Goal: Task Accomplishment & Management: Manage account settings

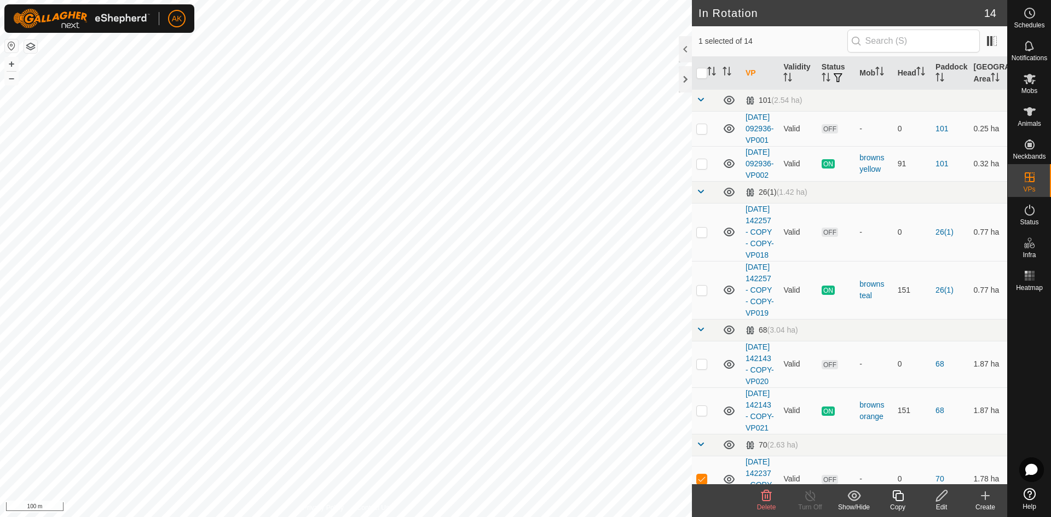
checkbox input "false"
click at [769, 499] on icon at bounding box center [766, 495] width 10 height 11
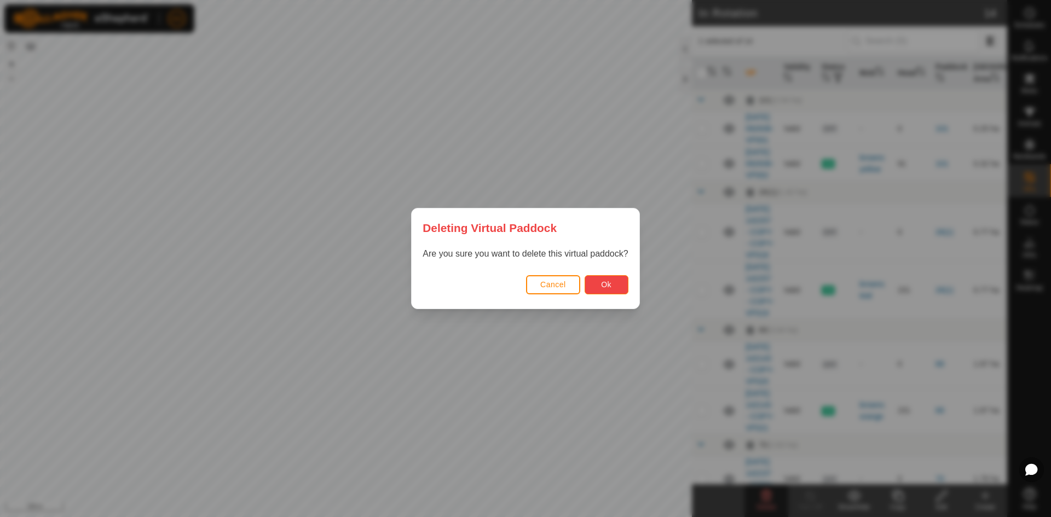
click at [604, 289] on span "Ok" at bounding box center [606, 284] width 10 height 9
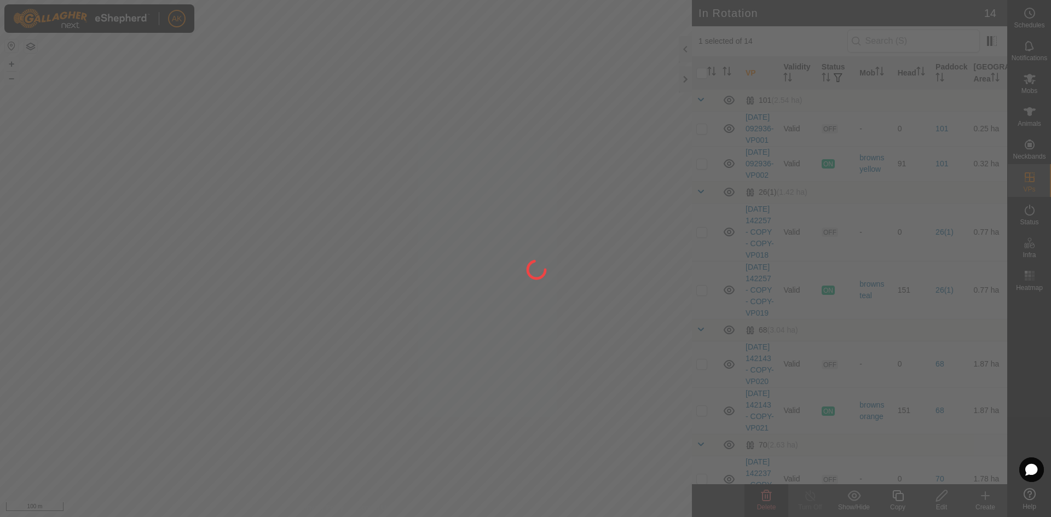
checkbox input "false"
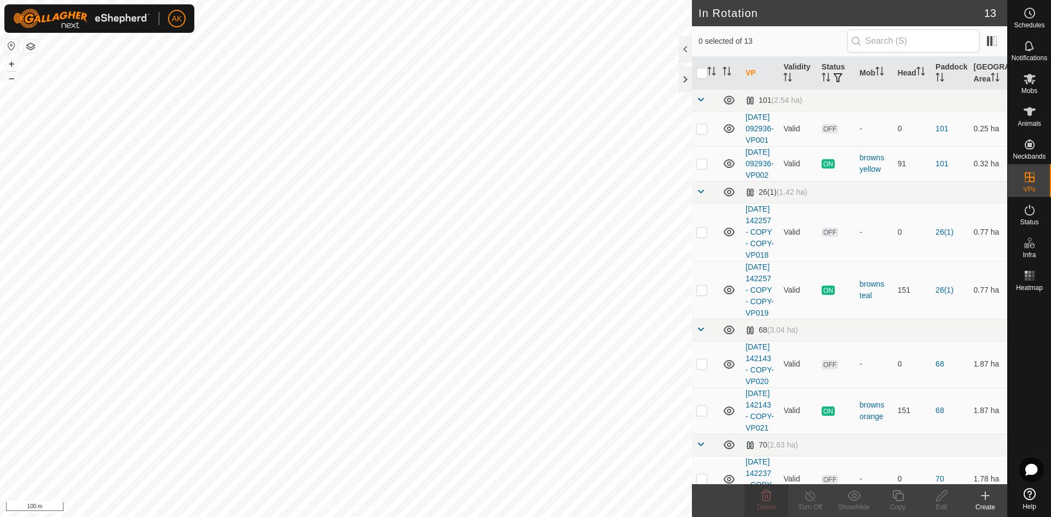
checkbox input "true"
click at [763, 494] on icon at bounding box center [766, 495] width 13 height 13
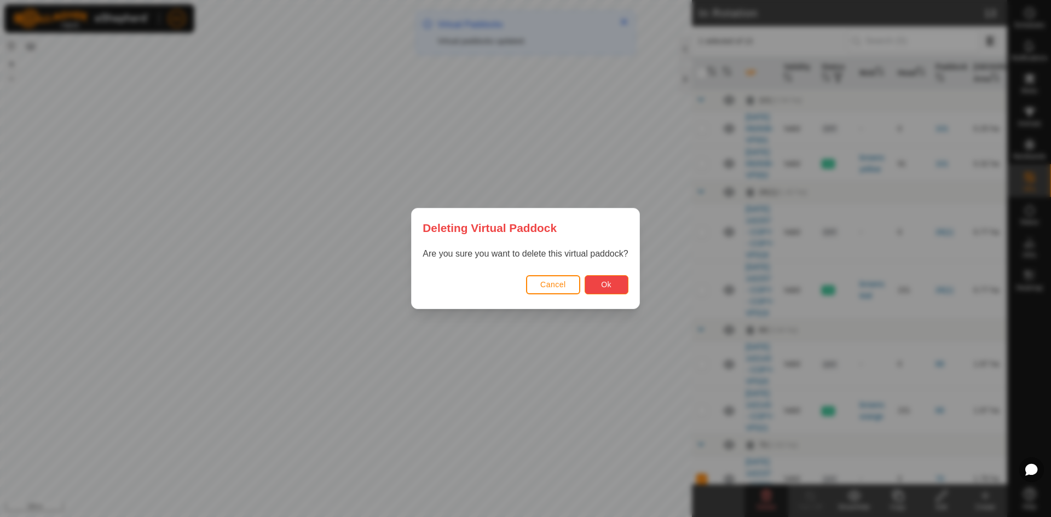
click at [621, 288] on button "Ok" at bounding box center [606, 284] width 44 height 19
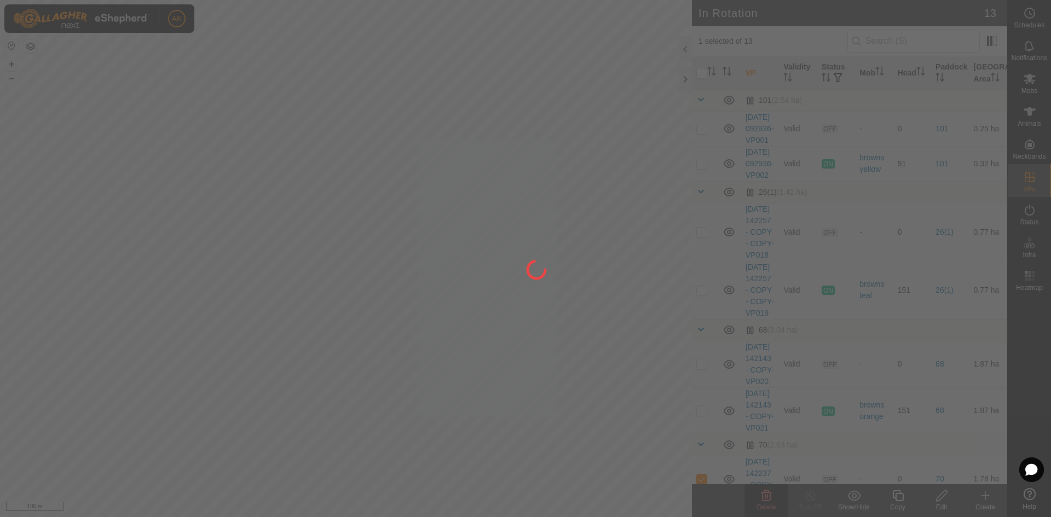
checkbox input "false"
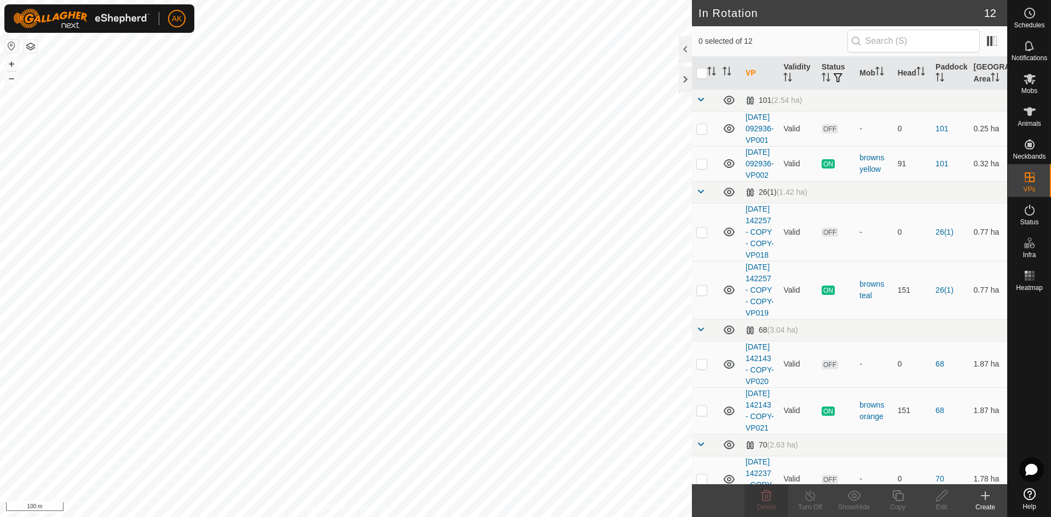
checkbox input "true"
click at [940, 502] on icon at bounding box center [942, 495] width 14 height 13
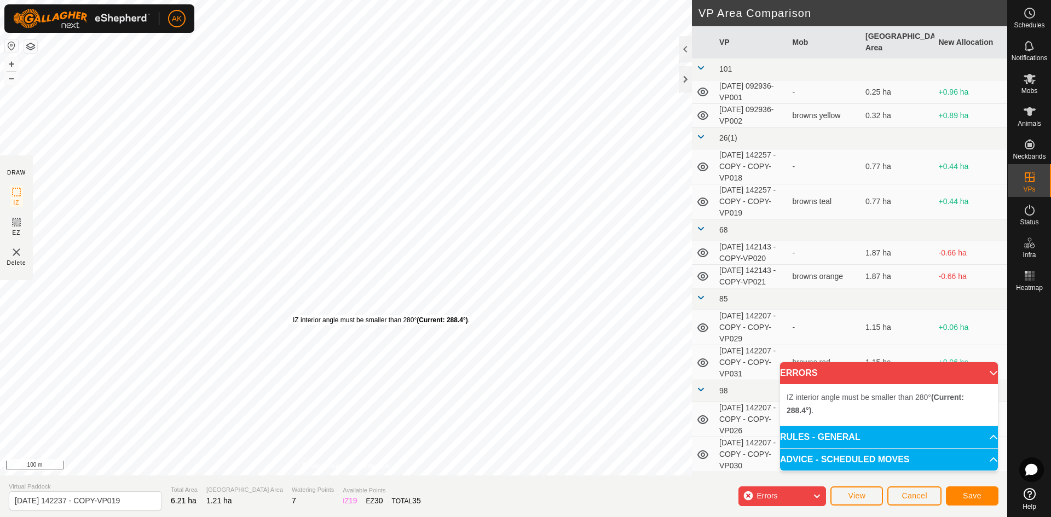
drag, startPoint x: 274, startPoint y: 333, endPoint x: 293, endPoint y: 315, distance: 26.3
click at [293, 315] on div "IZ interior angle must be smaller than 280° (Current: 288.4°) ." at bounding box center [381, 320] width 177 height 10
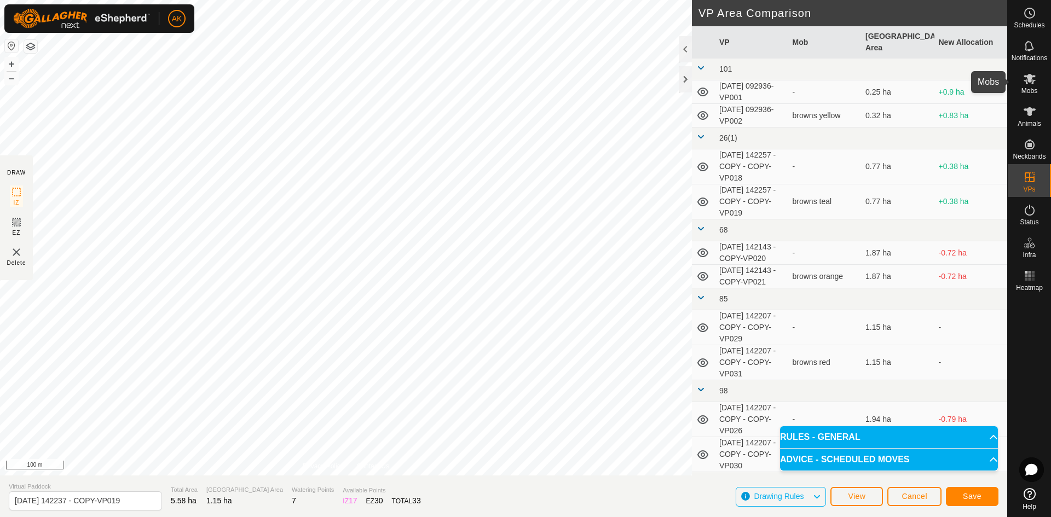
click at [1028, 83] on icon at bounding box center [1029, 78] width 13 height 13
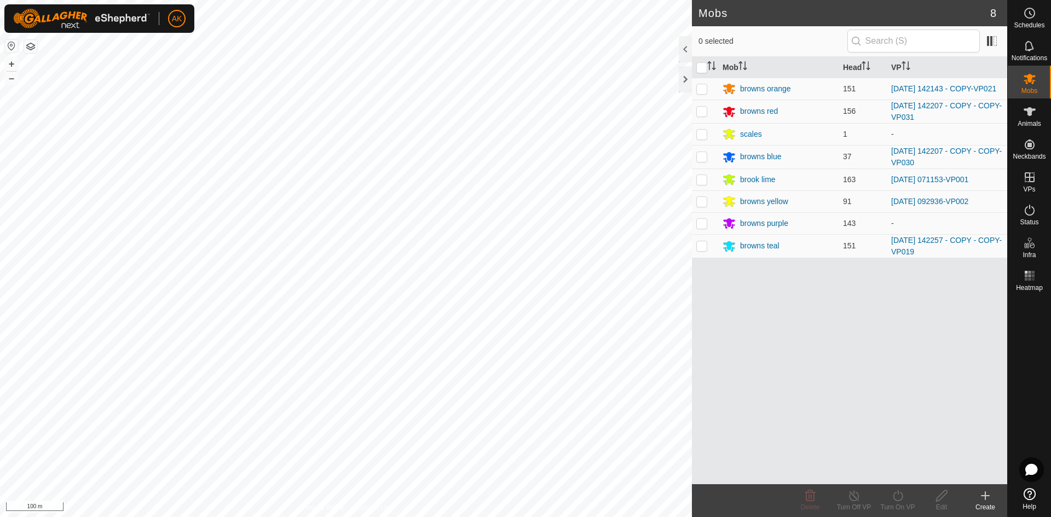
click at [704, 228] on p-checkbox at bounding box center [701, 223] width 11 height 9
checkbox input "true"
click at [896, 497] on icon at bounding box center [898, 495] width 14 height 13
click at [895, 471] on link "Now" at bounding box center [930, 472] width 108 height 22
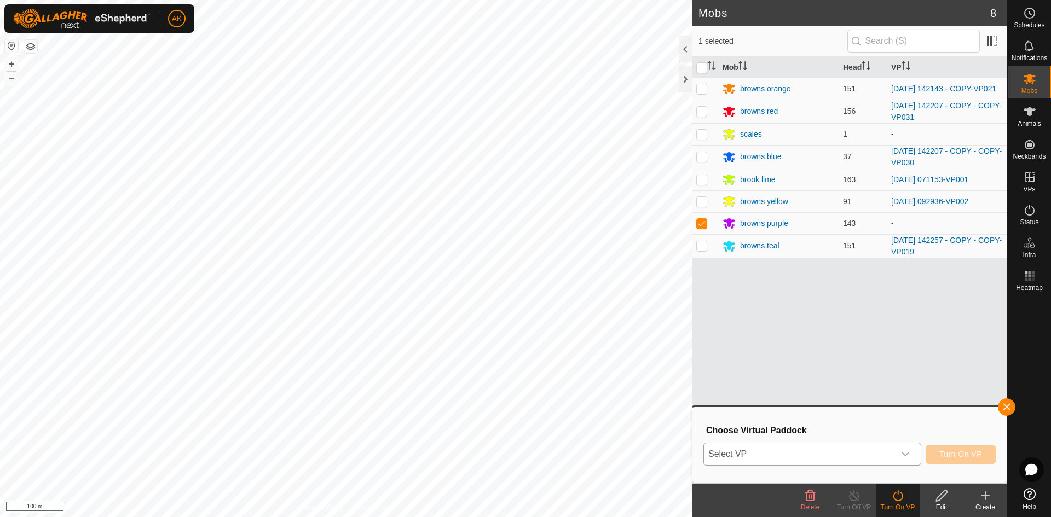
click at [835, 453] on span "Select VP" at bounding box center [799, 454] width 190 height 22
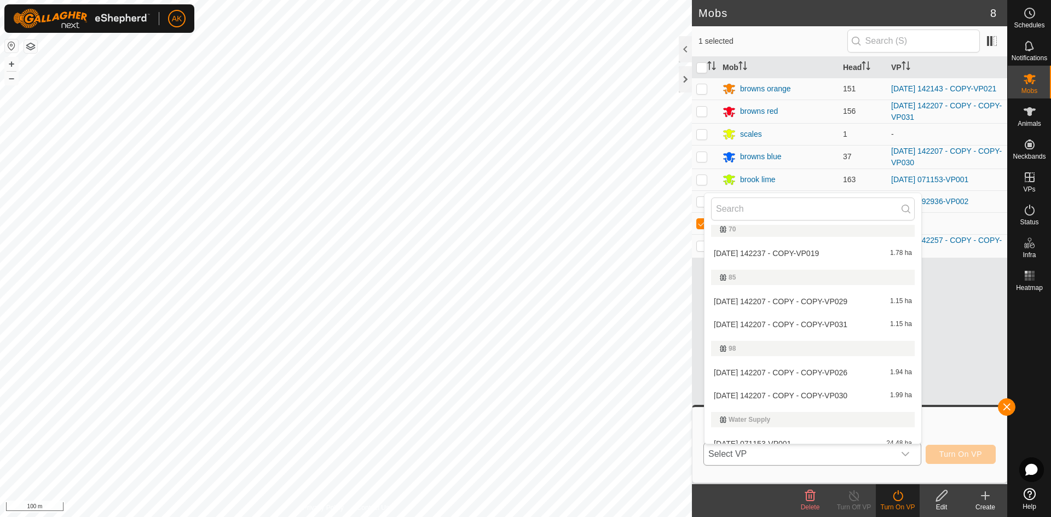
scroll to position [232, 0]
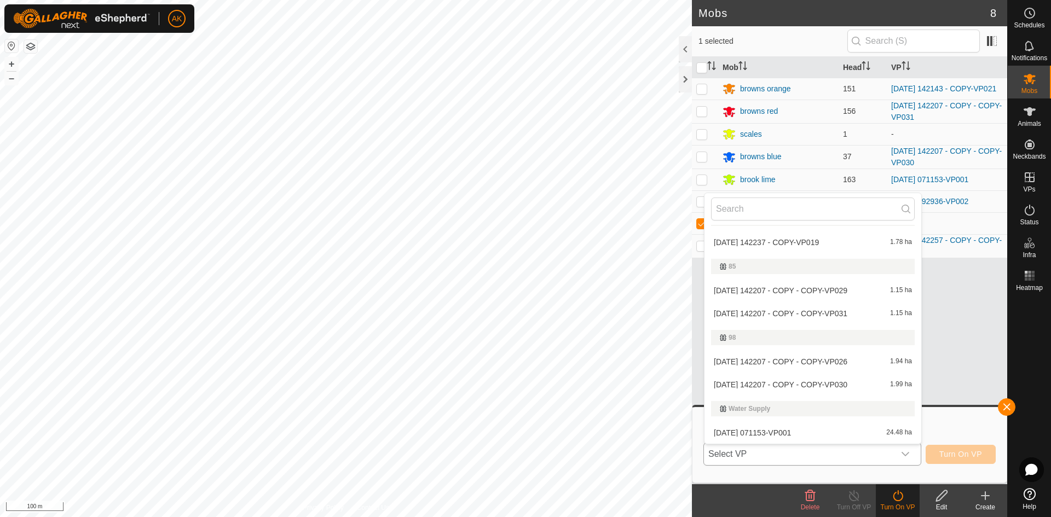
click at [783, 241] on li "[DATE] 142237 - COPY-VP019 1.78 ha" at bounding box center [812, 242] width 217 height 22
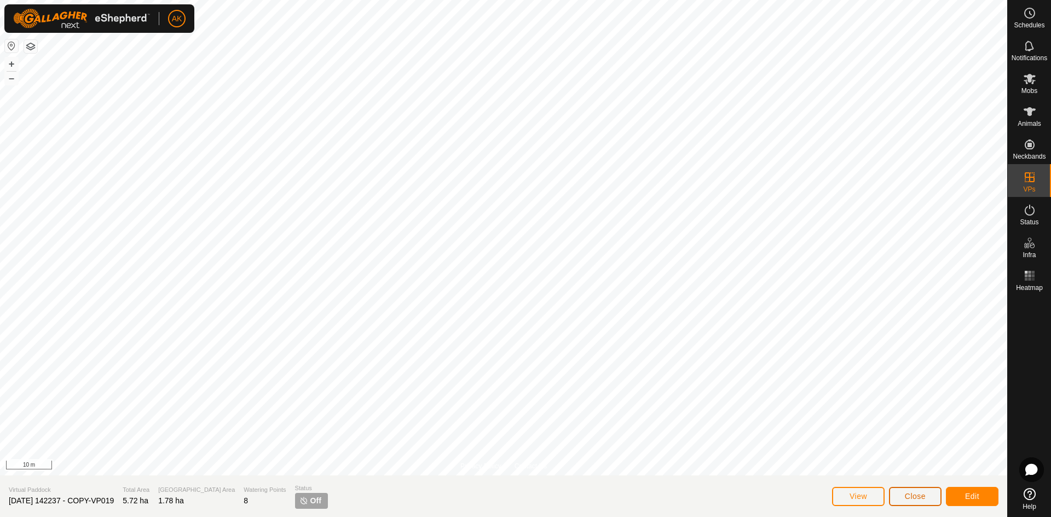
click at [914, 496] on span "Close" at bounding box center [915, 496] width 21 height 9
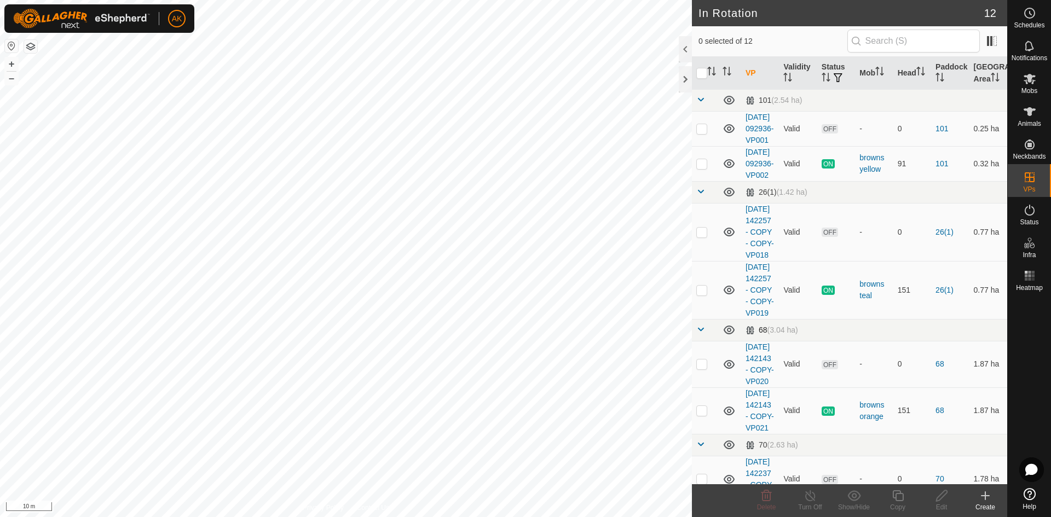
checkbox input "true"
click at [944, 500] on icon at bounding box center [942, 495] width 14 height 13
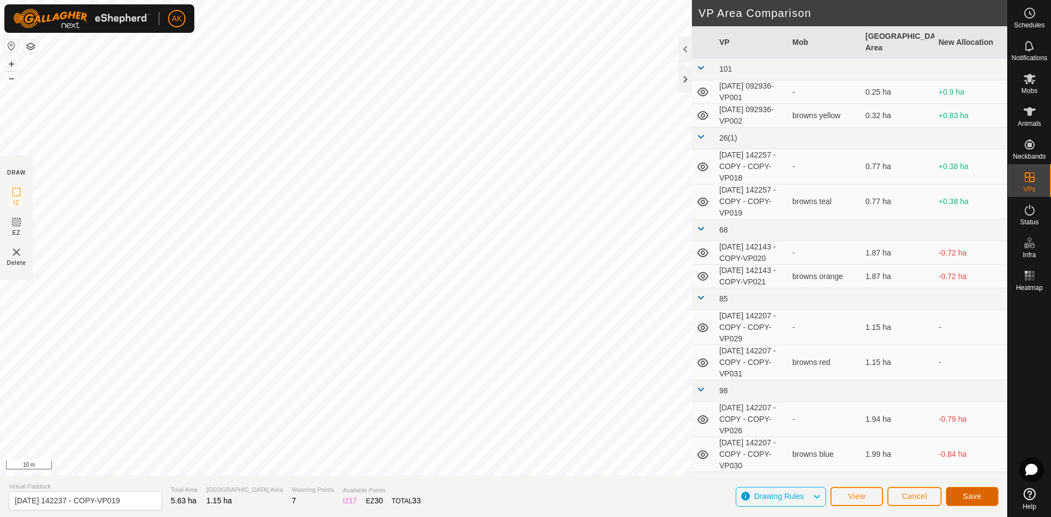
click at [992, 489] on button "Save" at bounding box center [972, 496] width 53 height 19
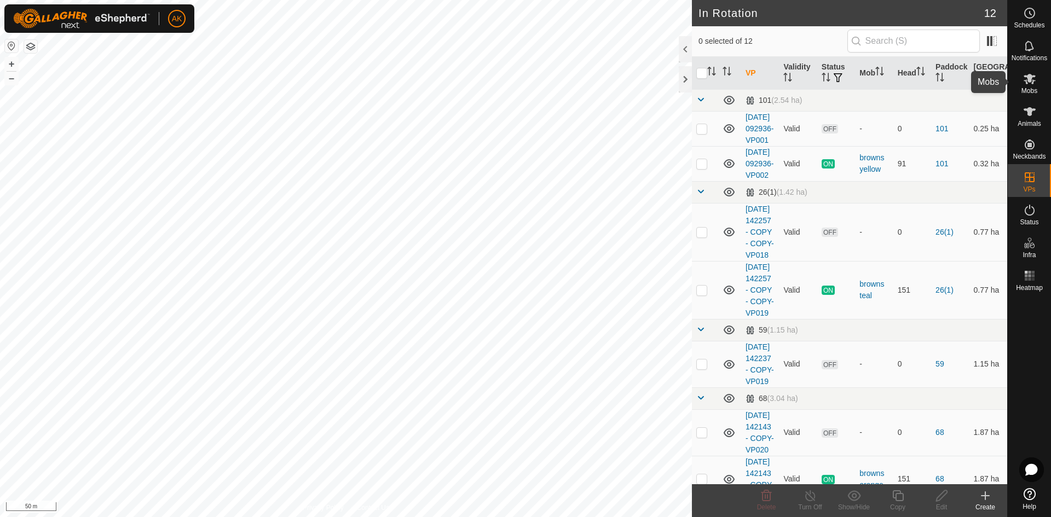
click at [1024, 84] on icon at bounding box center [1029, 78] width 13 height 13
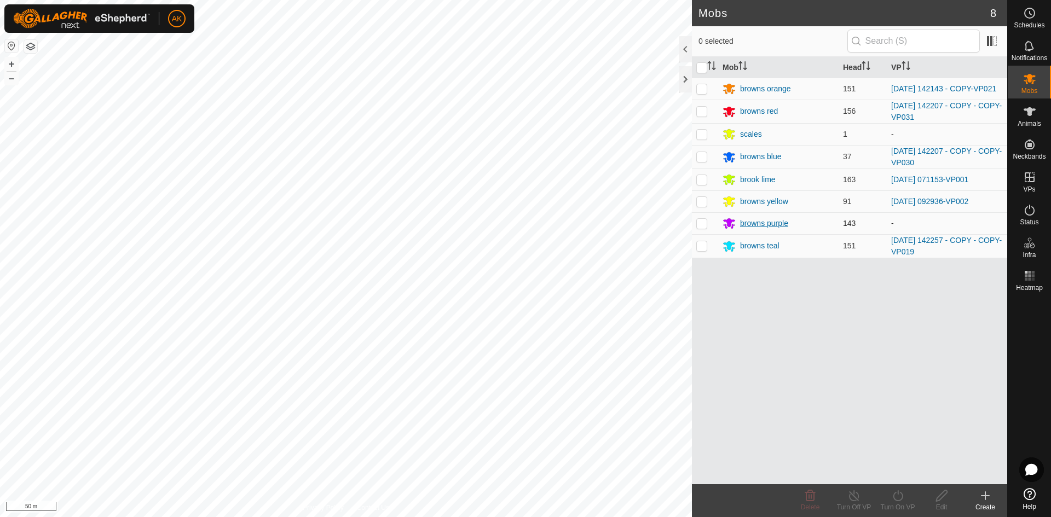
click at [754, 224] on div "browns purple" at bounding box center [764, 223] width 48 height 11
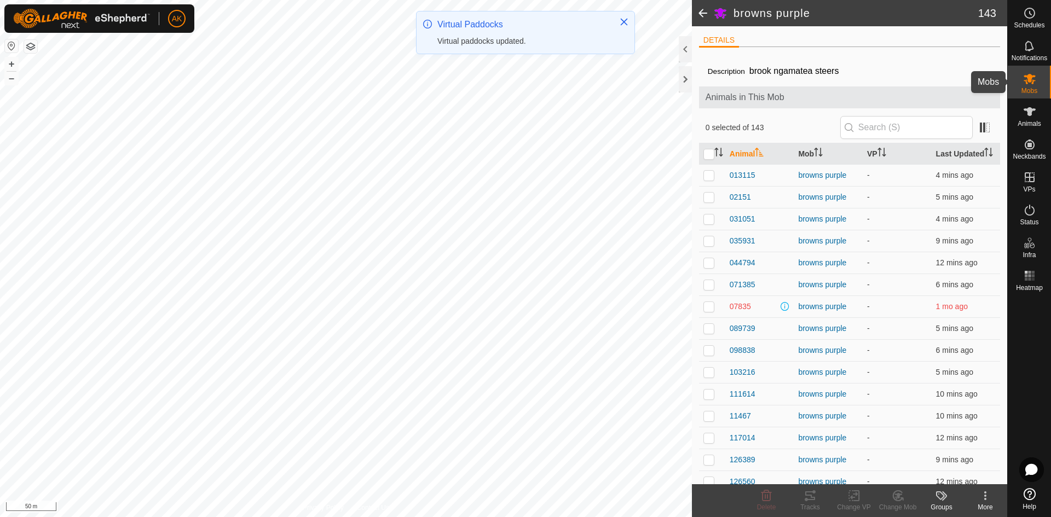
click at [1027, 79] on icon at bounding box center [1029, 78] width 13 height 13
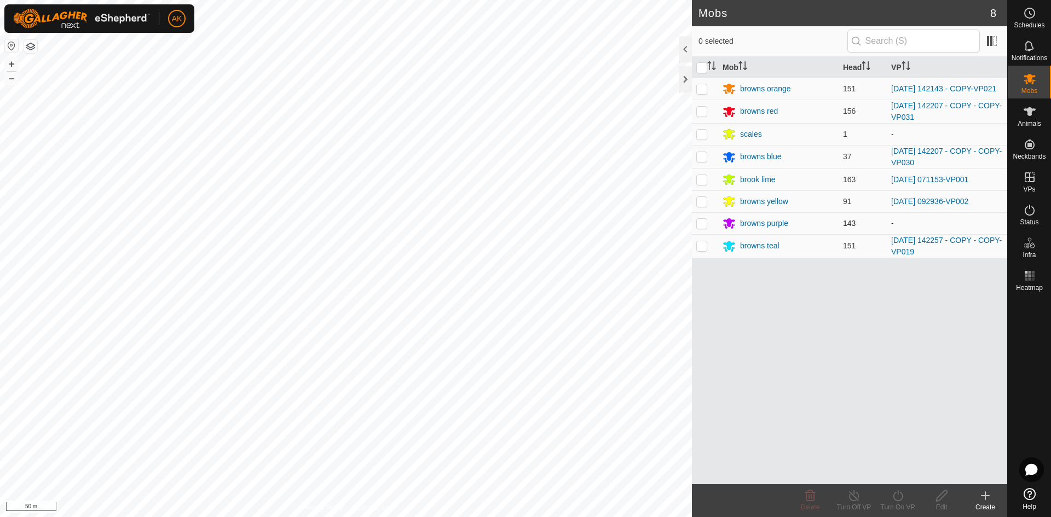
click at [704, 227] on p-checkbox at bounding box center [701, 223] width 11 height 9
checkbox input "true"
click at [907, 501] on turn-on-svg-icon at bounding box center [898, 495] width 44 height 13
click at [890, 474] on link "Now" at bounding box center [930, 472] width 108 height 22
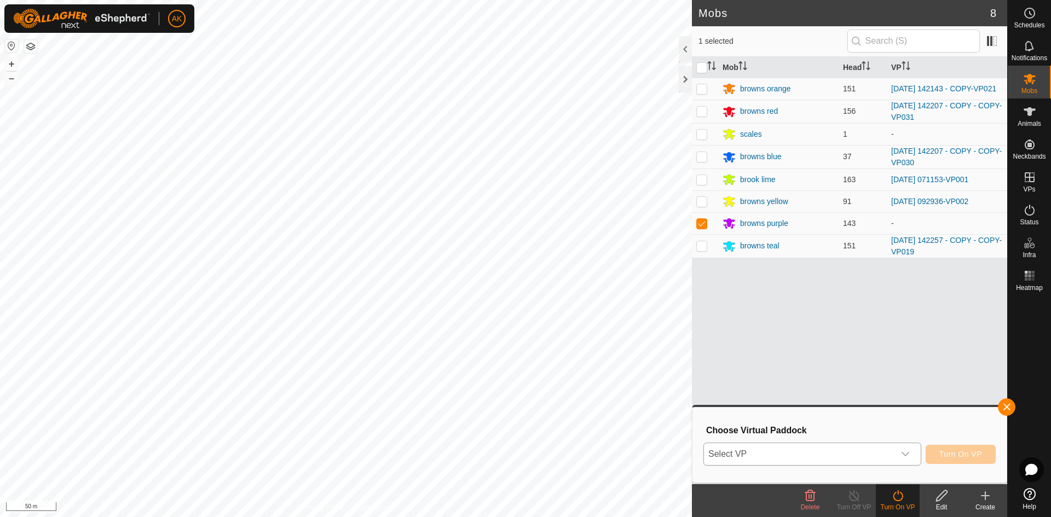
click at [862, 460] on span "Select VP" at bounding box center [799, 454] width 190 height 22
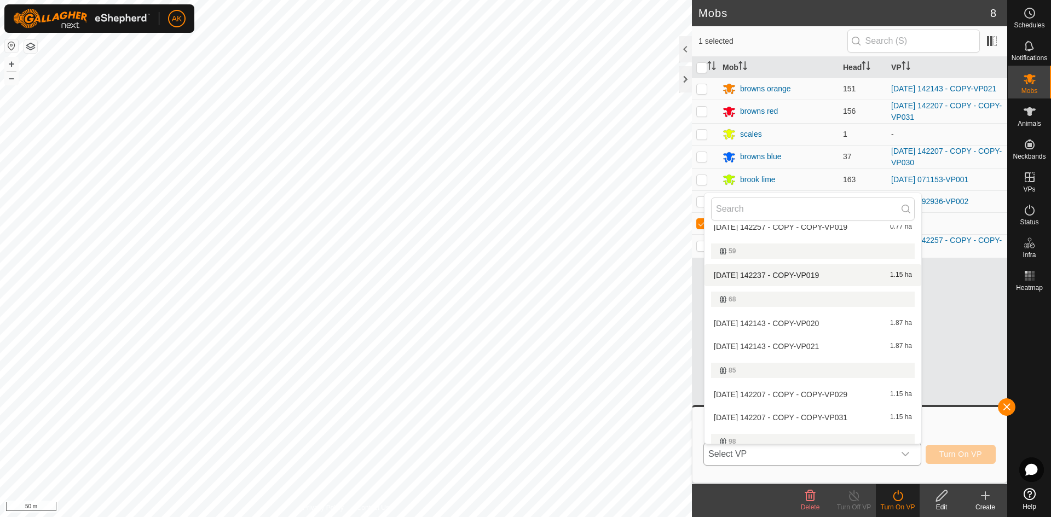
scroll to position [73, 0]
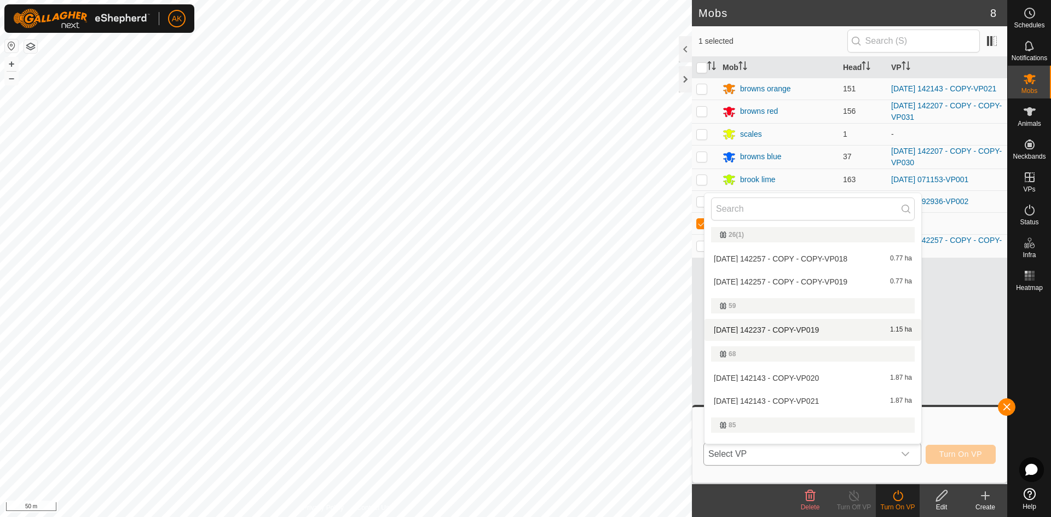
click at [809, 331] on li "[DATE] 142237 - COPY-VP019 1.15 ha" at bounding box center [812, 330] width 217 height 22
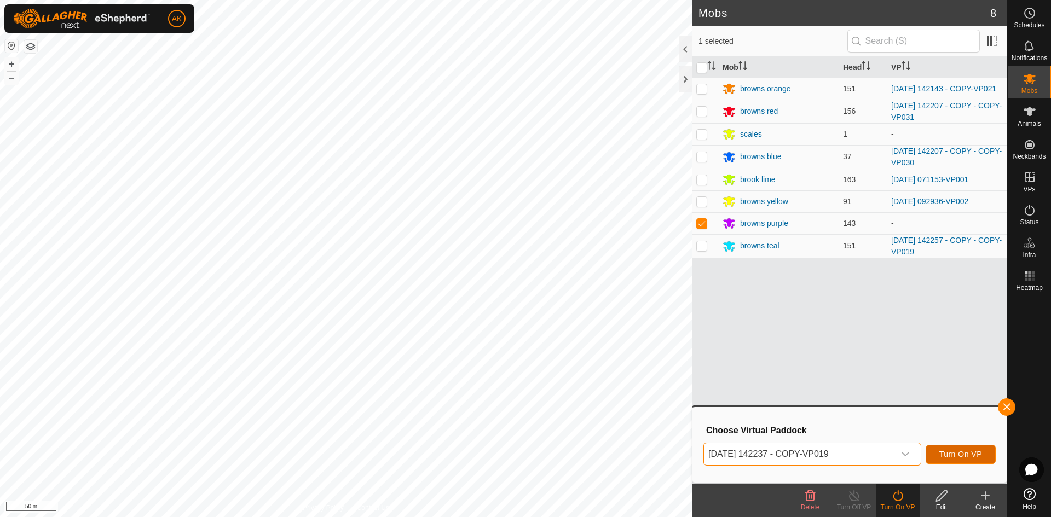
click at [967, 459] on button "Turn On VP" at bounding box center [960, 454] width 70 height 19
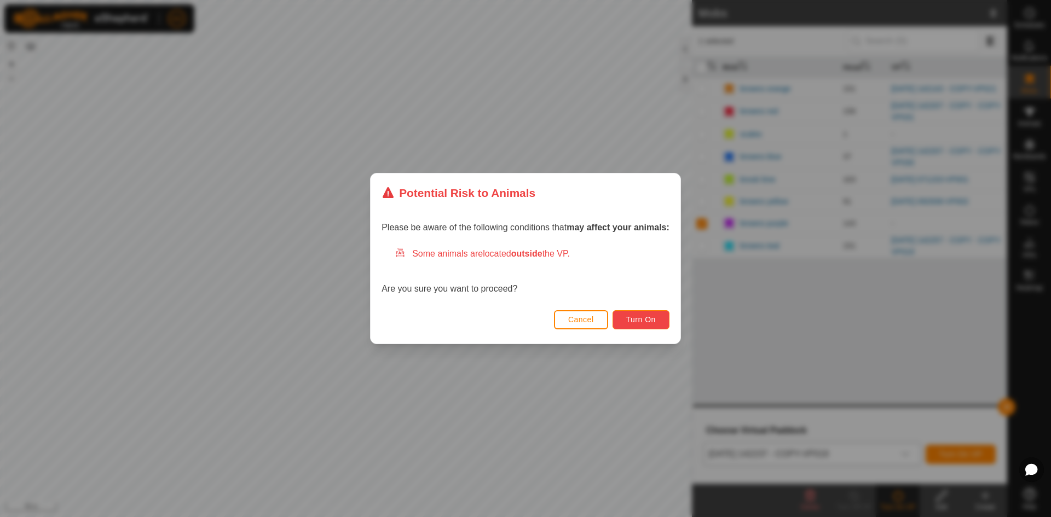
click at [648, 325] on button "Turn On" at bounding box center [640, 319] width 57 height 19
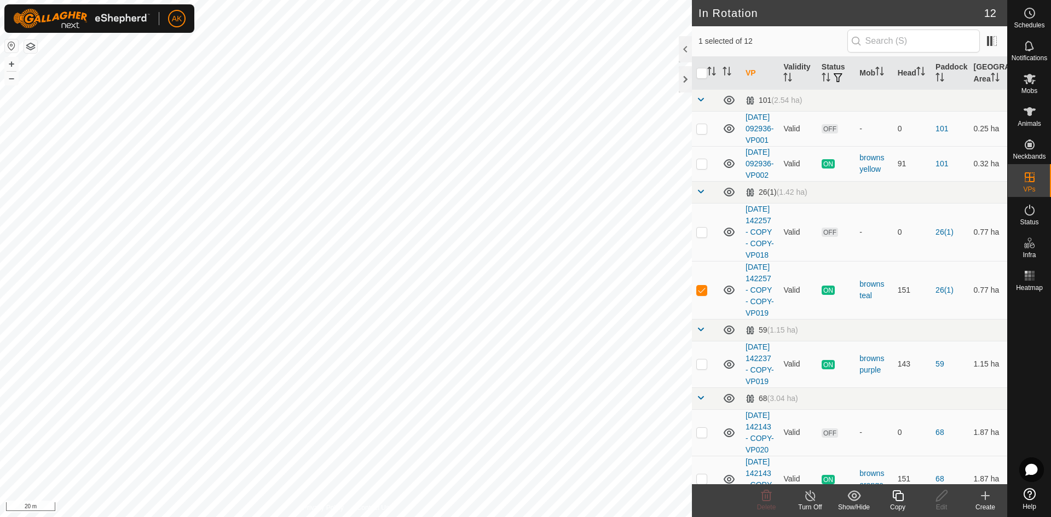
click at [906, 501] on copy-svg-icon at bounding box center [898, 495] width 44 height 13
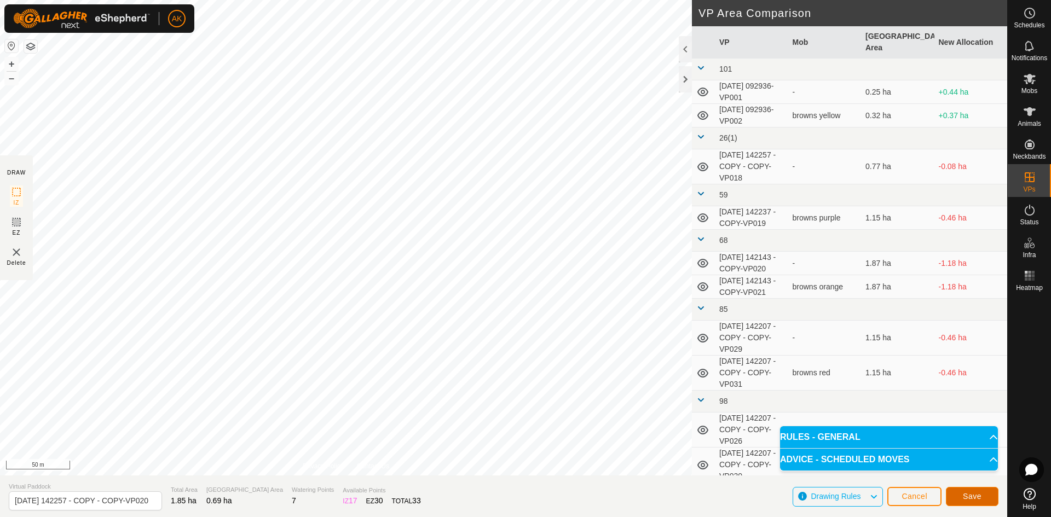
click at [968, 499] on span "Save" at bounding box center [972, 496] width 19 height 9
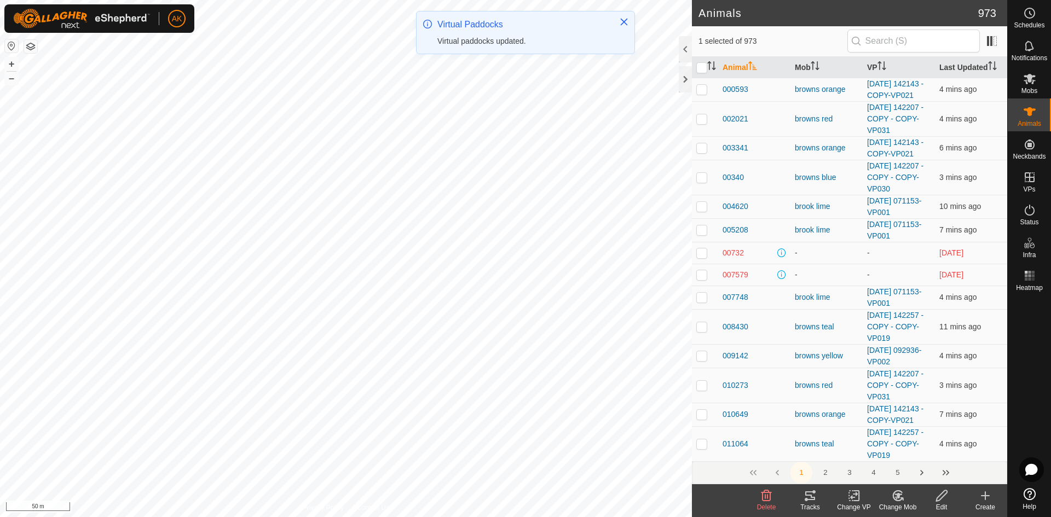
checkbox input "false"
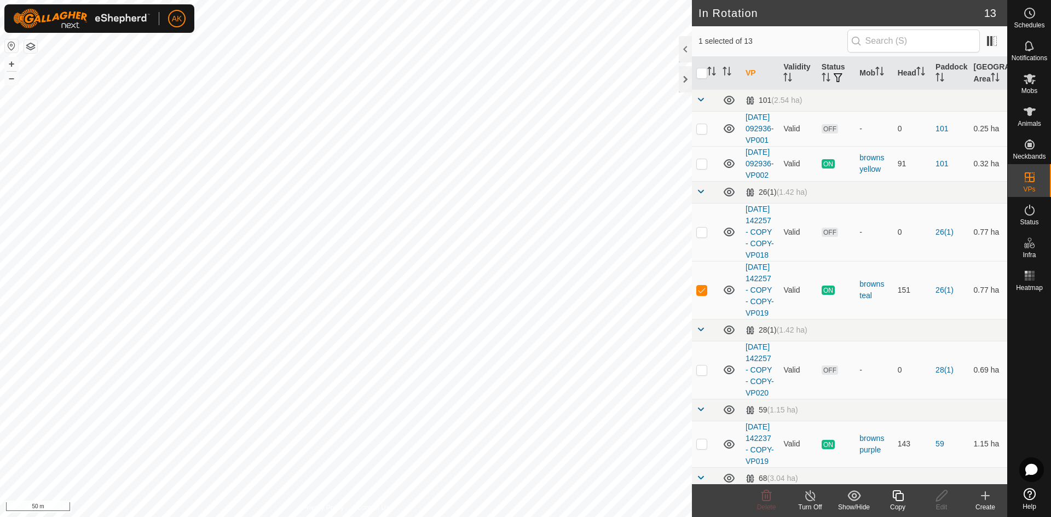
checkbox input "true"
checkbox input "false"
click at [765, 497] on icon at bounding box center [766, 495] width 10 height 11
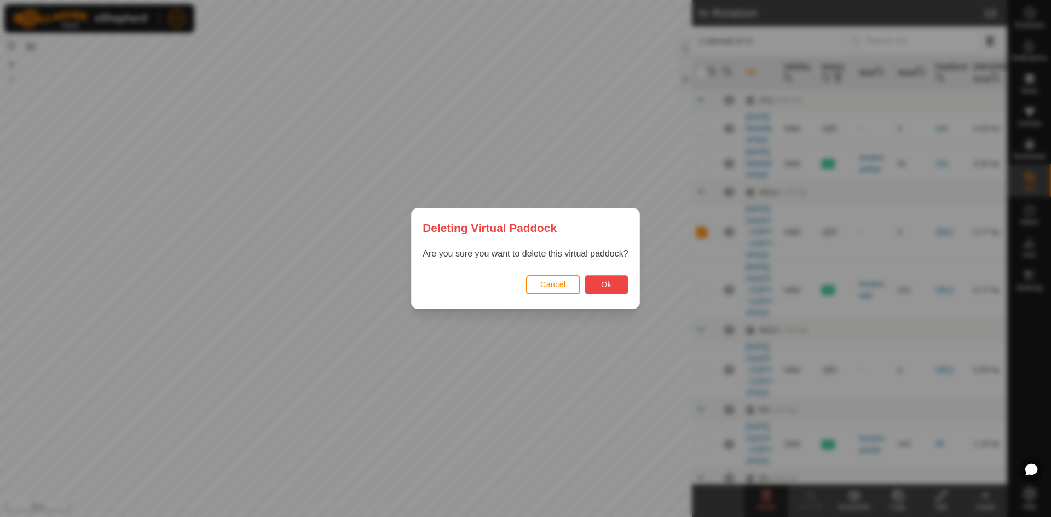
click at [605, 281] on span "Ok" at bounding box center [606, 284] width 10 height 9
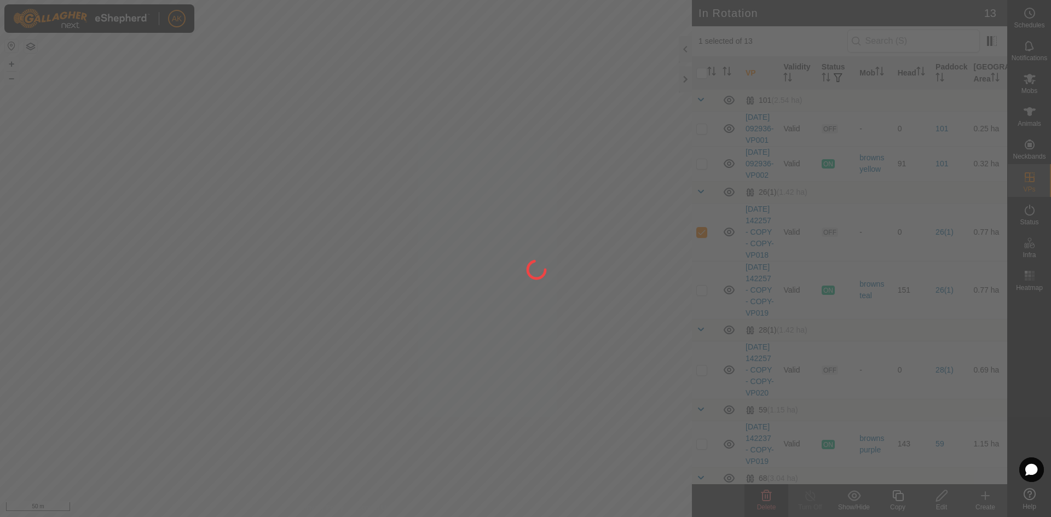
checkbox input "false"
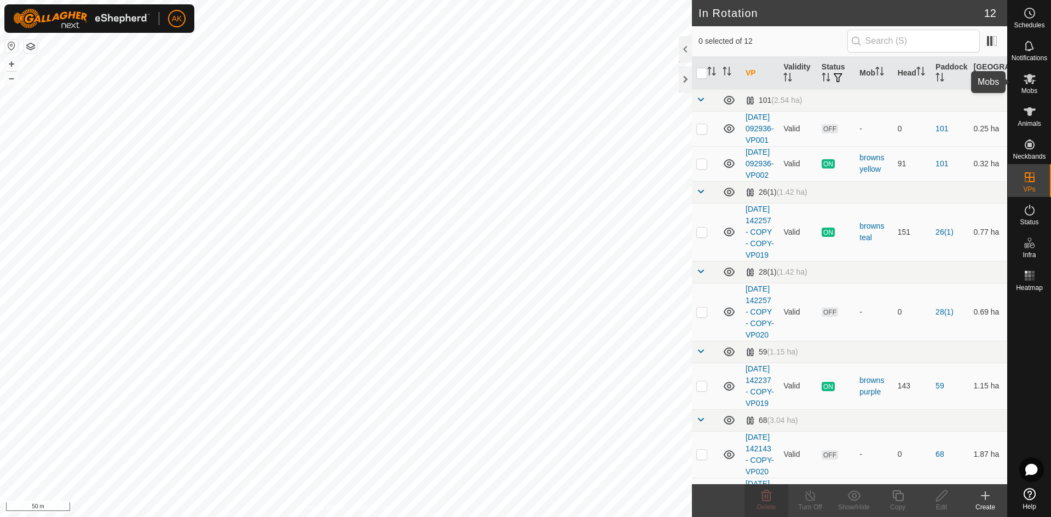
click at [1027, 81] on icon at bounding box center [1029, 78] width 13 height 13
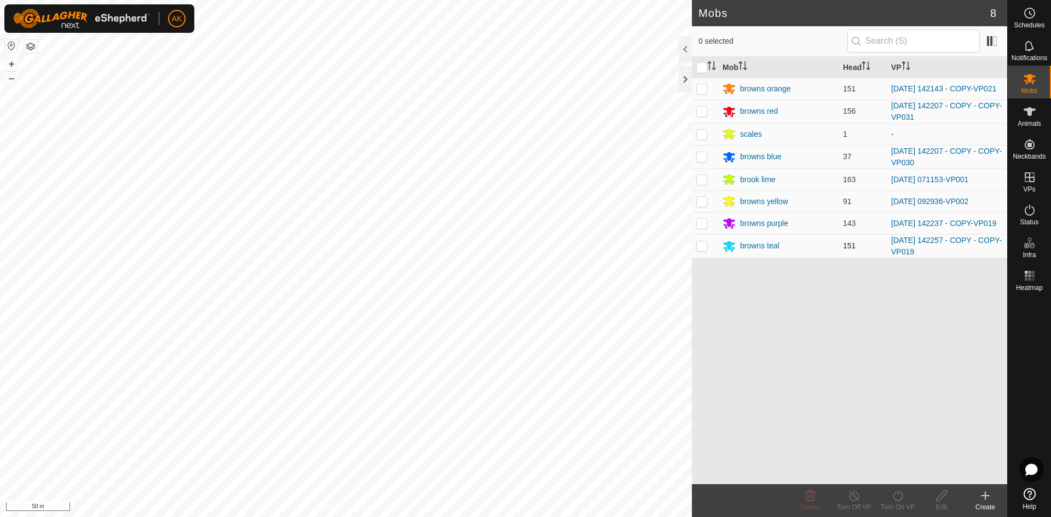
click at [703, 246] on p-checkbox at bounding box center [701, 245] width 11 height 9
checkbox input "true"
click at [900, 496] on icon at bounding box center [898, 495] width 14 height 13
click at [888, 471] on link "Now" at bounding box center [930, 472] width 108 height 22
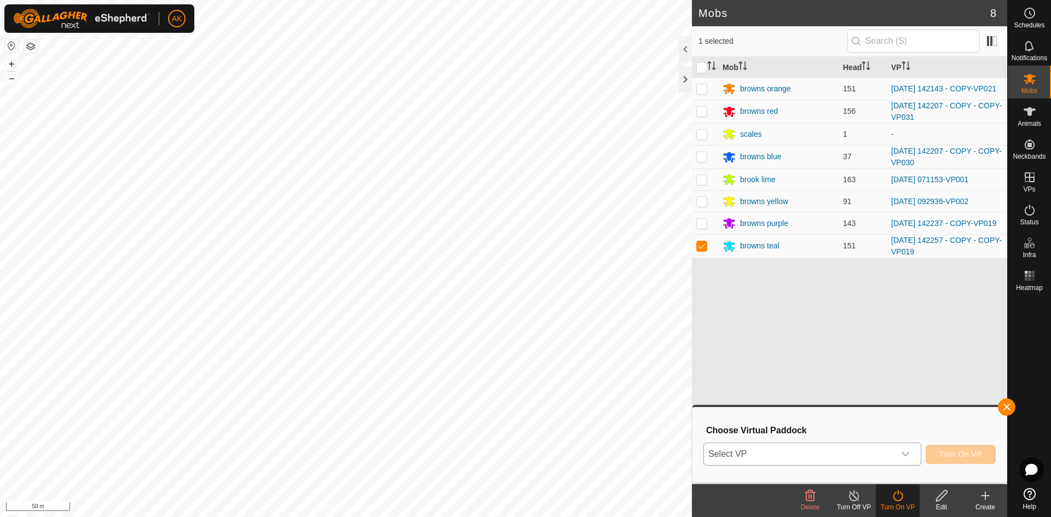
click at [775, 453] on span "Select VP" at bounding box center [799, 454] width 190 height 22
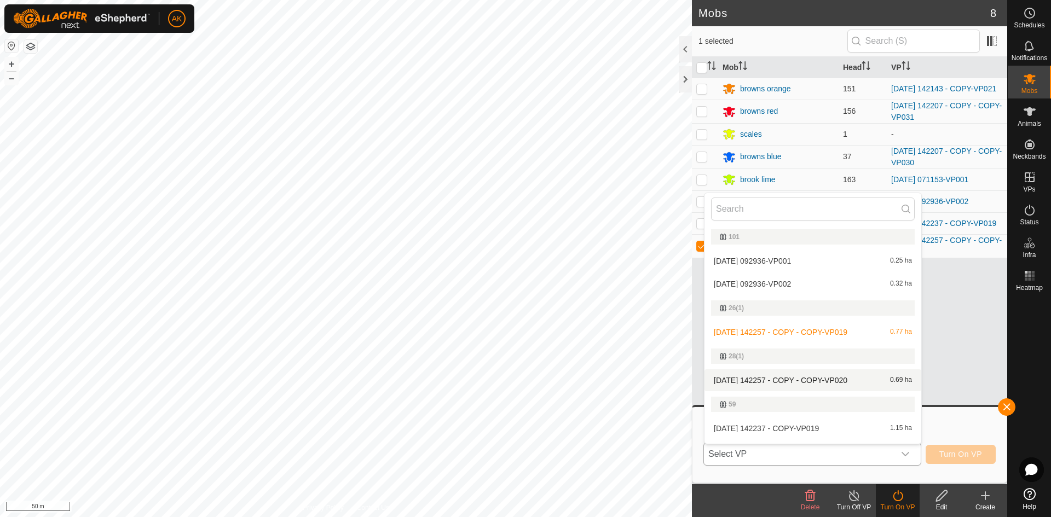
click at [769, 380] on li "[DATE] 142257 - COPY - COPY-VP020 0.69 ha" at bounding box center [812, 380] width 217 height 22
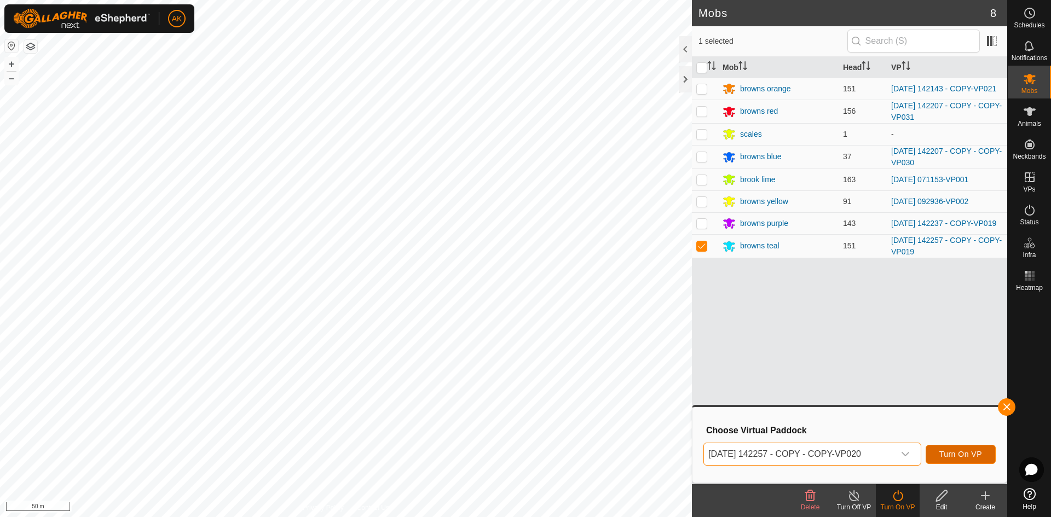
click at [969, 457] on span "Turn On VP" at bounding box center [960, 454] width 43 height 9
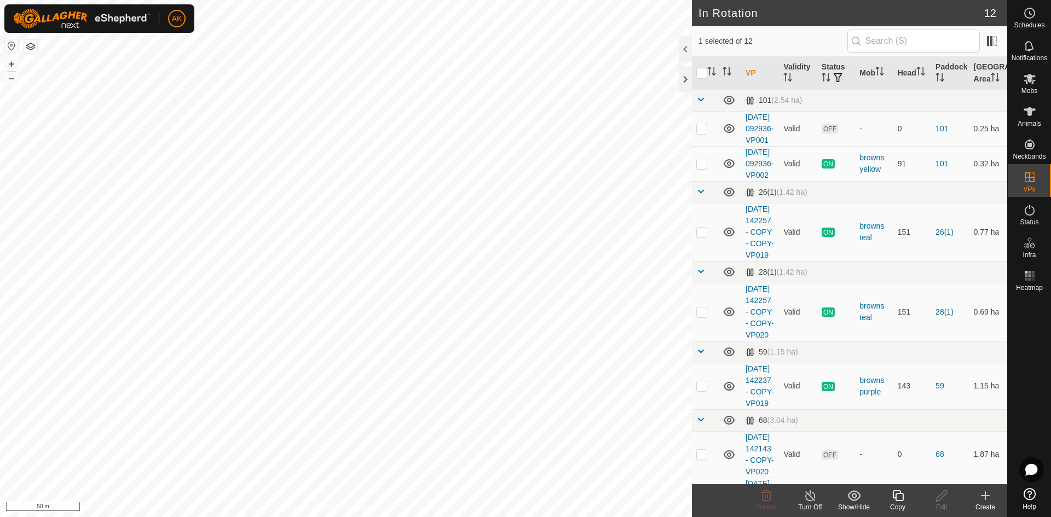
click at [987, 493] on icon at bounding box center [984, 495] width 13 height 13
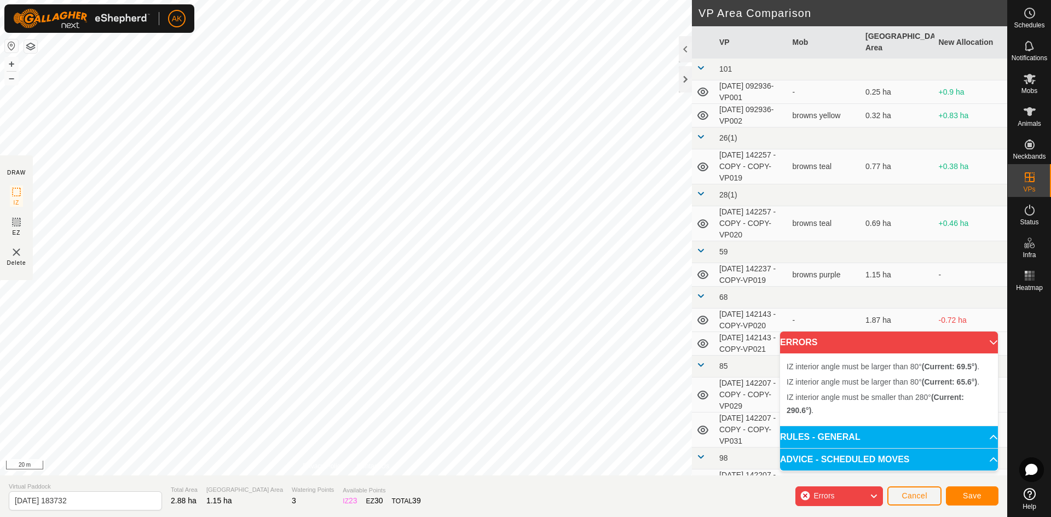
click at [239, 277] on div "IZ interior angle must be smaller than 280° (Current: 290.6°) . + – ⇧ i 20 m" at bounding box center [346, 238] width 692 height 476
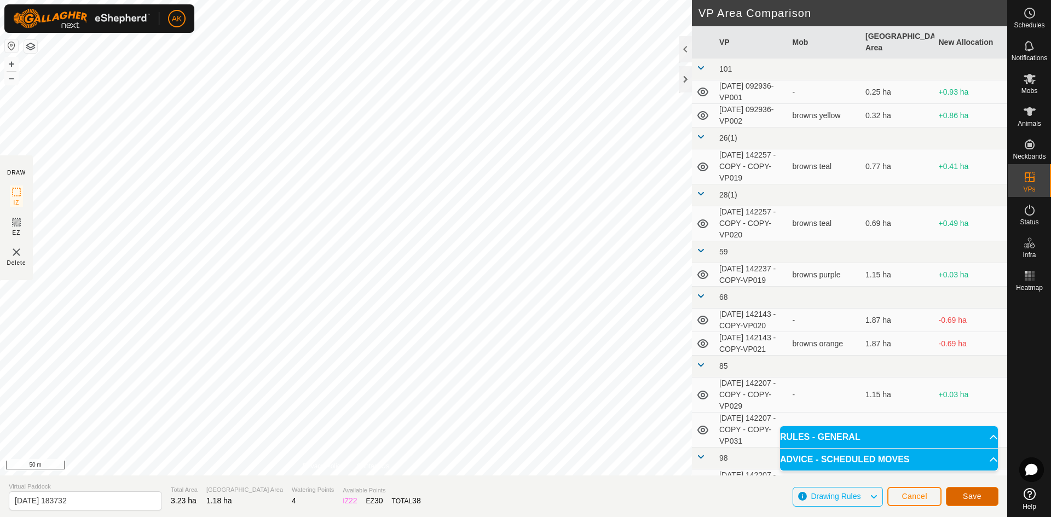
click at [969, 494] on span "Save" at bounding box center [972, 496] width 19 height 9
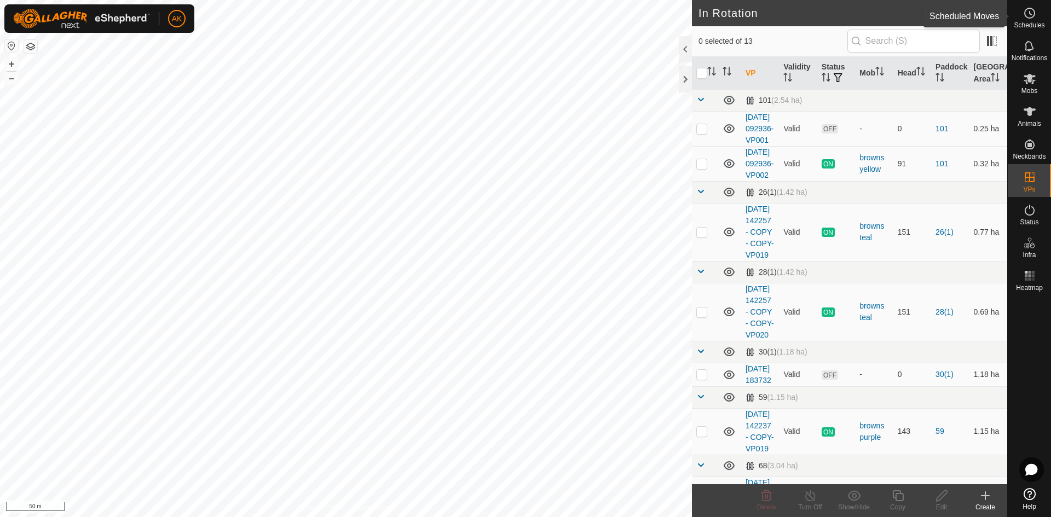
click at [1029, 19] on icon at bounding box center [1029, 13] width 13 height 13
click at [764, 502] on icon at bounding box center [766, 495] width 13 height 13
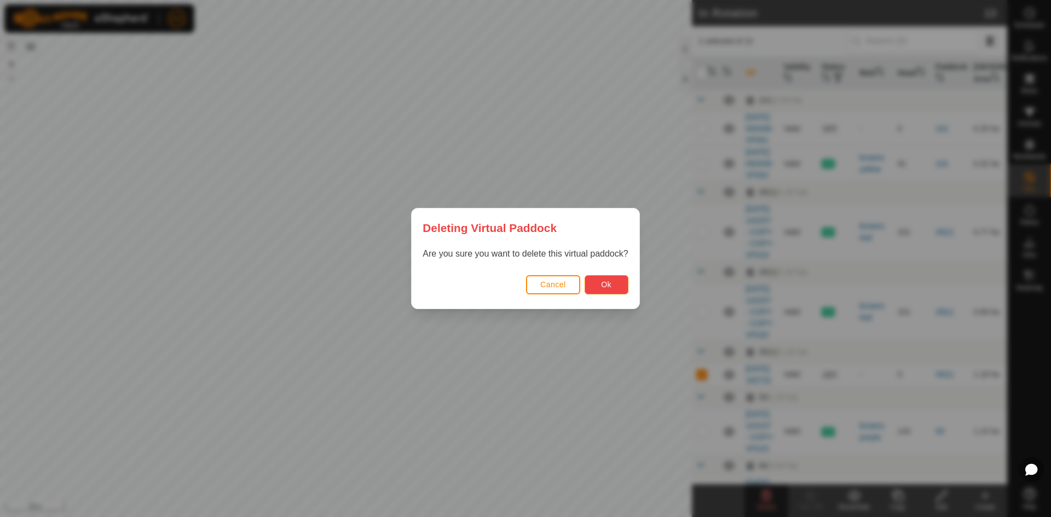
click at [602, 292] on button "Ok" at bounding box center [606, 284] width 44 height 19
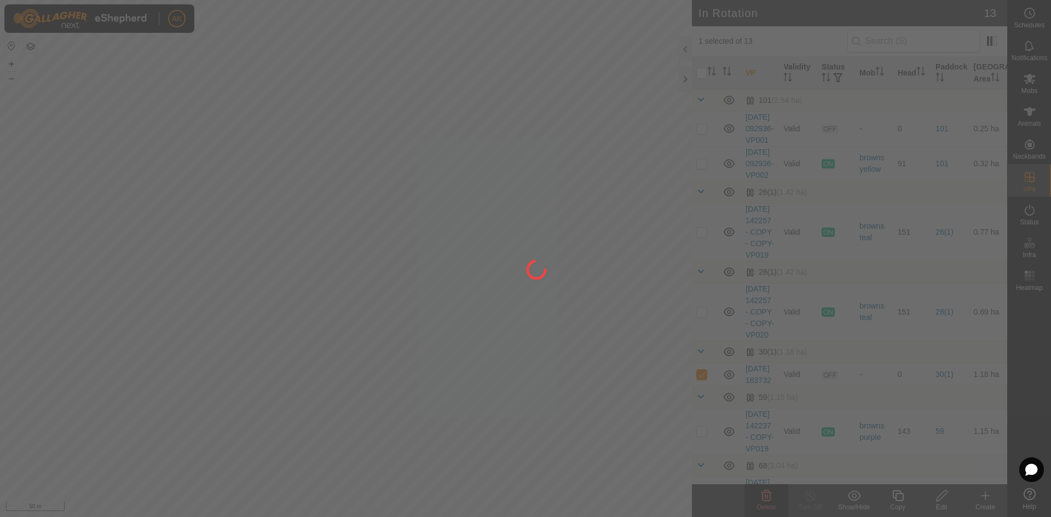
checkbox input "false"
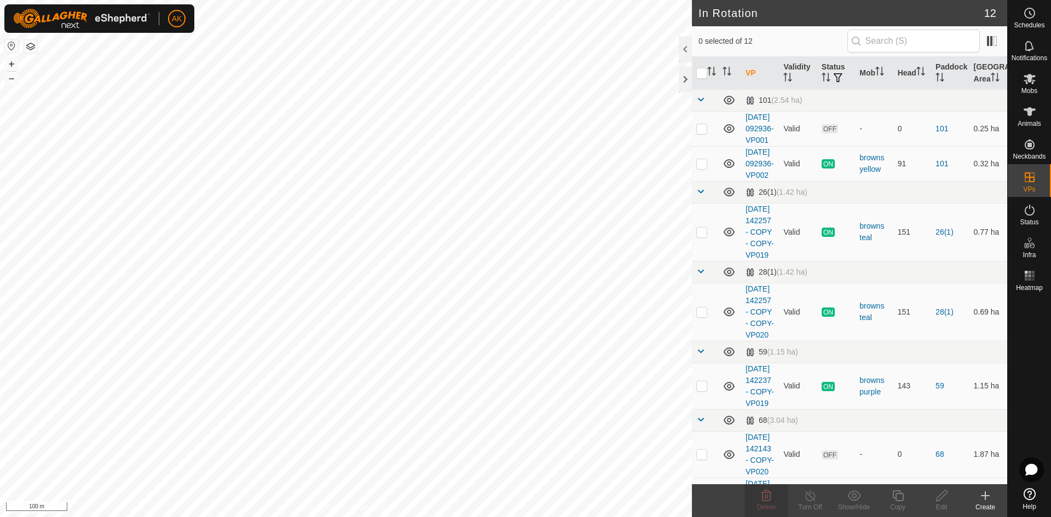
checkbox input "true"
click at [900, 499] on icon at bounding box center [898, 495] width 14 height 13
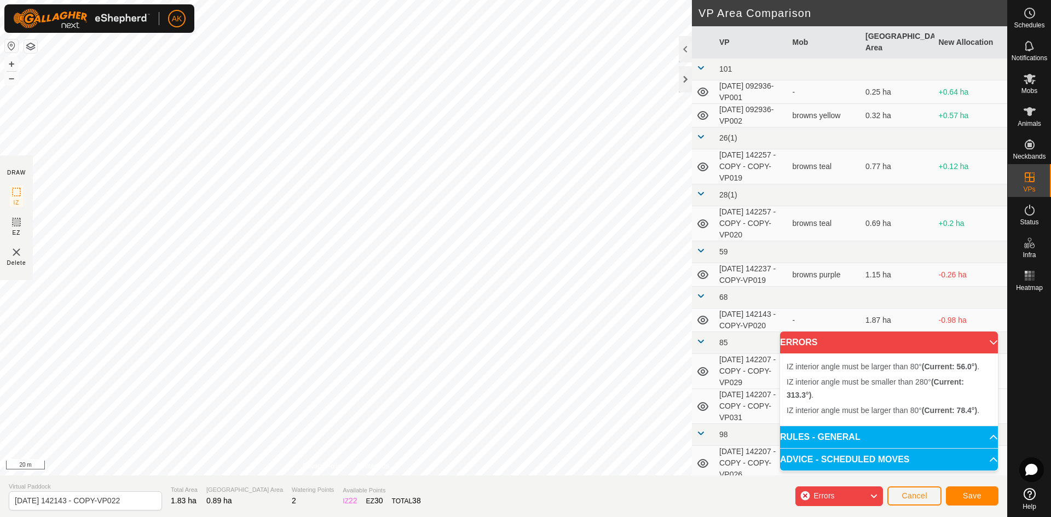
click at [320, 97] on div "IZ interior angle must be larger than 80° (Current: 56.0°) . + – ⇧ i 20 m" at bounding box center [346, 238] width 692 height 476
drag, startPoint x: 246, startPoint y: 72, endPoint x: 144, endPoint y: 480, distance: 420.1
click at [144, 480] on div "DRAW IZ EZ Delete Privacy Policy Contact Us IZ interior angle must be larger th…" at bounding box center [503, 258] width 1007 height 517
click at [218, 318] on div "IZ interior angle must be larger than 80° (Current: 21.6°) ." at bounding box center [297, 323] width 165 height 10
click at [250, 364] on div "IZ interior angle must be larger than 80° (Current: 21.6°) . + – ⇧ i 20 m" at bounding box center [346, 238] width 692 height 476
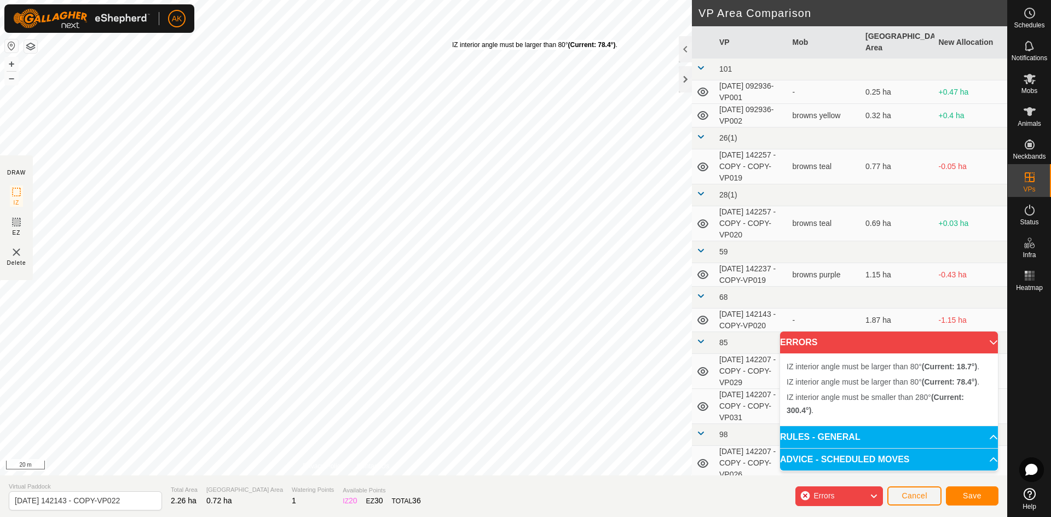
click at [452, 40] on div "IZ interior angle must be larger than 80° (Current: 78.4°) ." at bounding box center [534, 45] width 165 height 10
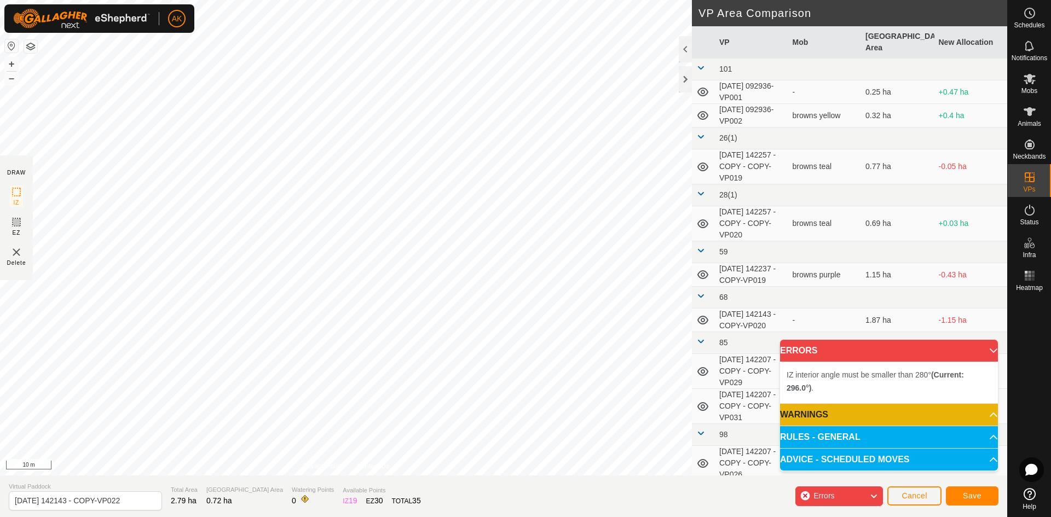
click at [352, 140] on div "IZ interior angle must be smaller than 280° (Current: 296.0°) . + – ⇧ i 10 m" at bounding box center [346, 238] width 692 height 476
click at [243, 105] on div "IZ interior angle must be smaller than 280° (Current: 296.0°) . + – ⇧ i 5 m" at bounding box center [346, 238] width 692 height 476
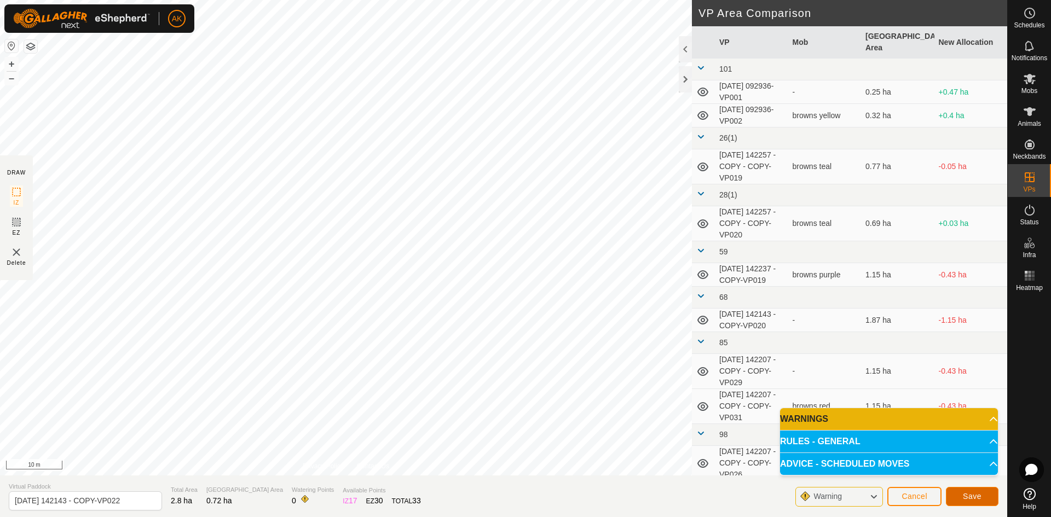
click at [975, 493] on span "Save" at bounding box center [972, 496] width 19 height 9
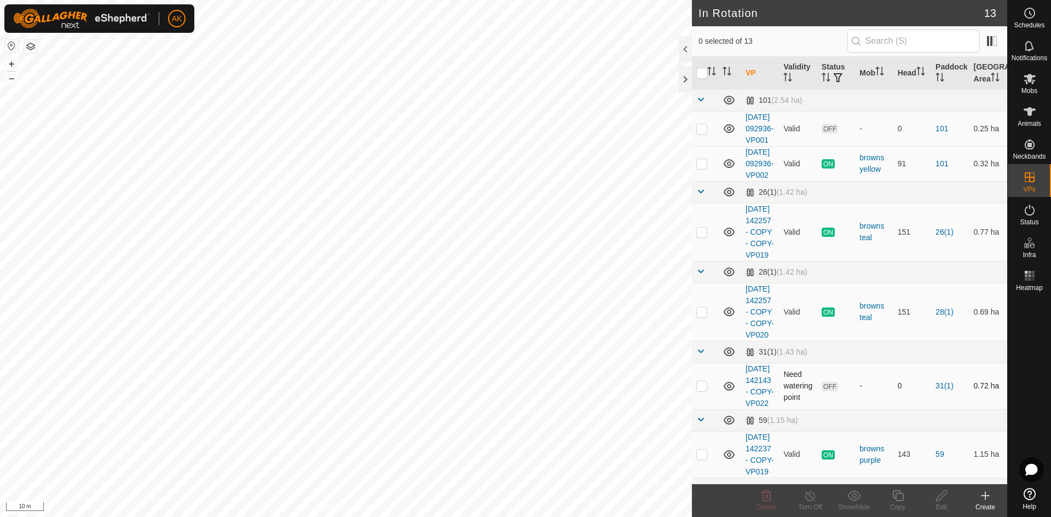
checkbox input "true"
checkbox input "false"
click at [768, 494] on icon at bounding box center [766, 495] width 13 height 13
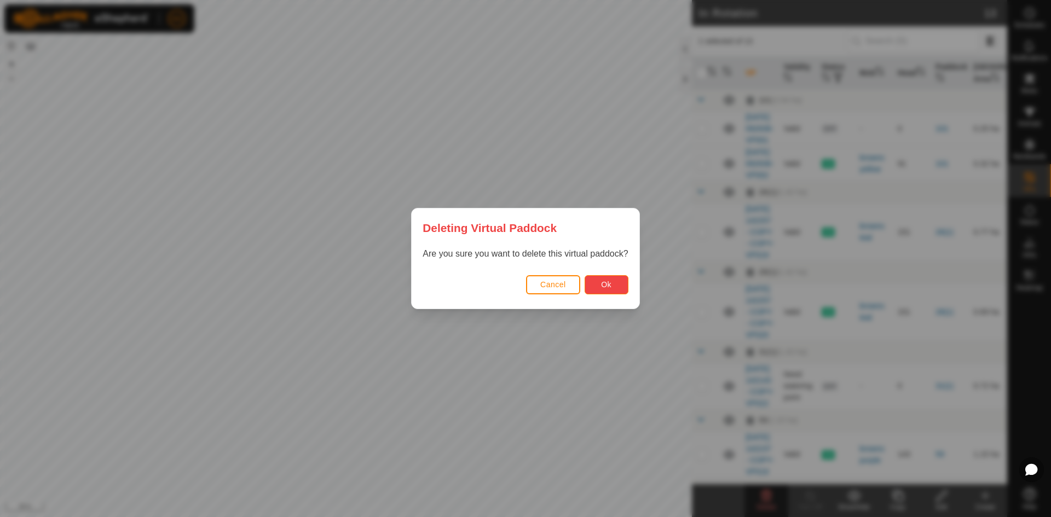
click at [606, 288] on span "Ok" at bounding box center [606, 284] width 10 height 9
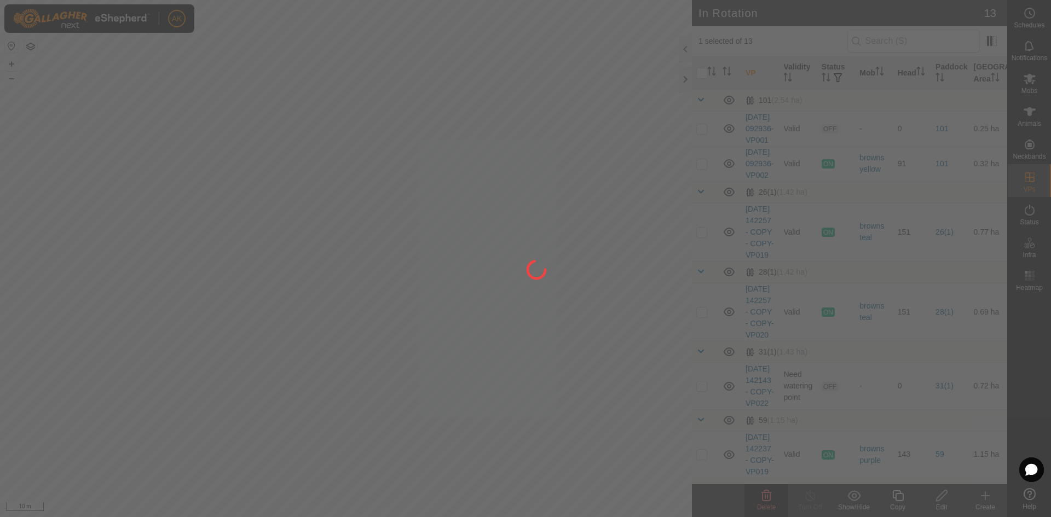
checkbox input "false"
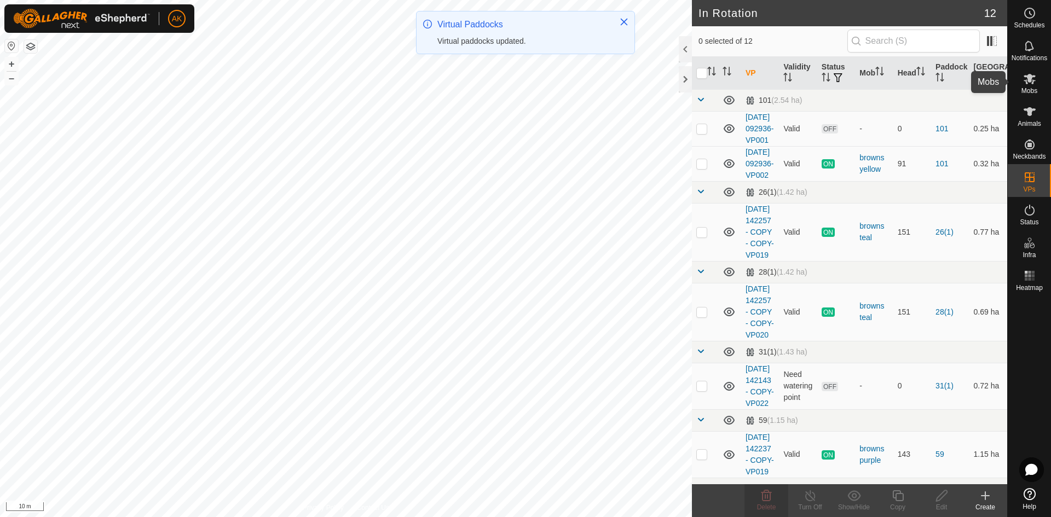
click at [1025, 79] on icon at bounding box center [1029, 78] width 13 height 13
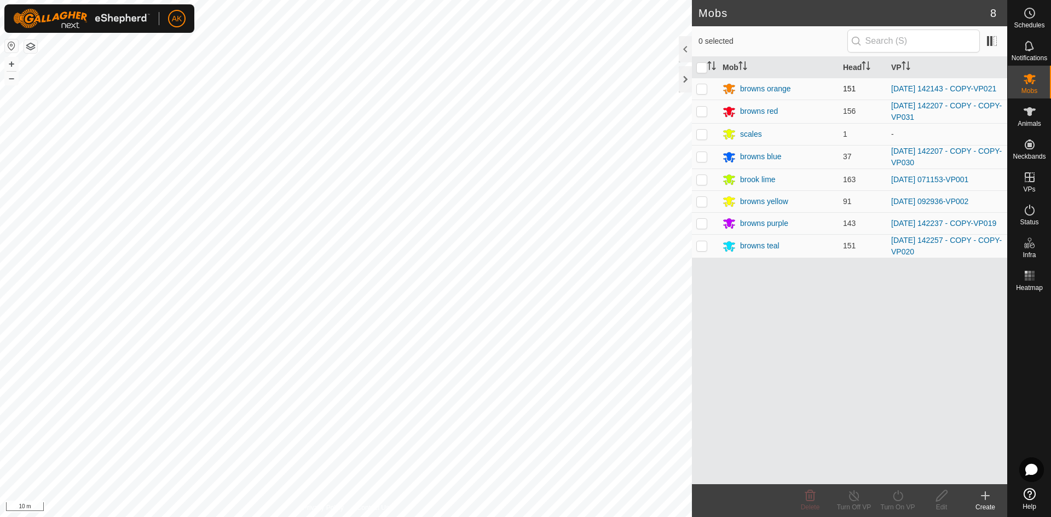
click at [702, 89] on p-checkbox at bounding box center [701, 88] width 11 height 9
checkbox input "true"
click at [899, 496] on icon at bounding box center [898, 495] width 14 height 13
click at [896, 472] on link "Now" at bounding box center [930, 472] width 108 height 22
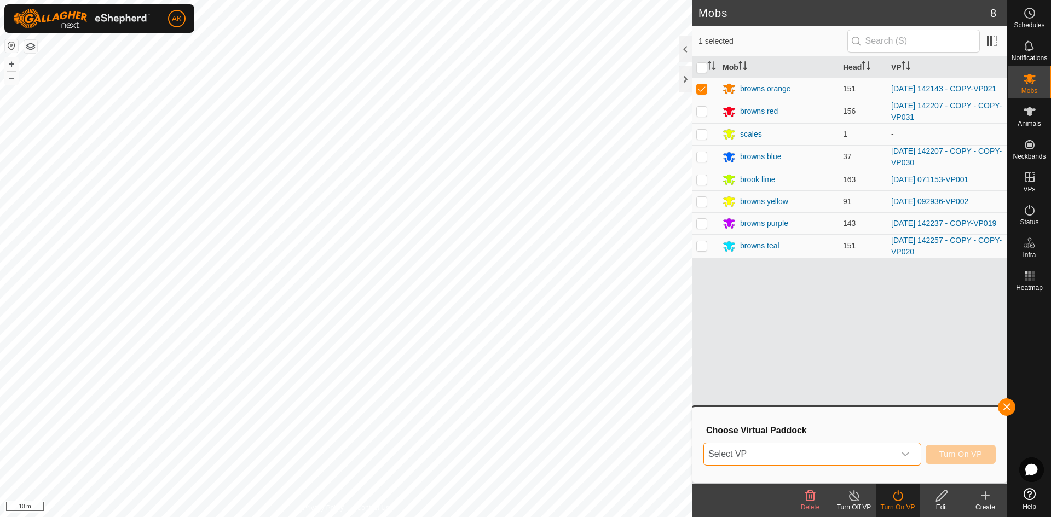
click at [843, 456] on span "Select VP" at bounding box center [799, 454] width 190 height 22
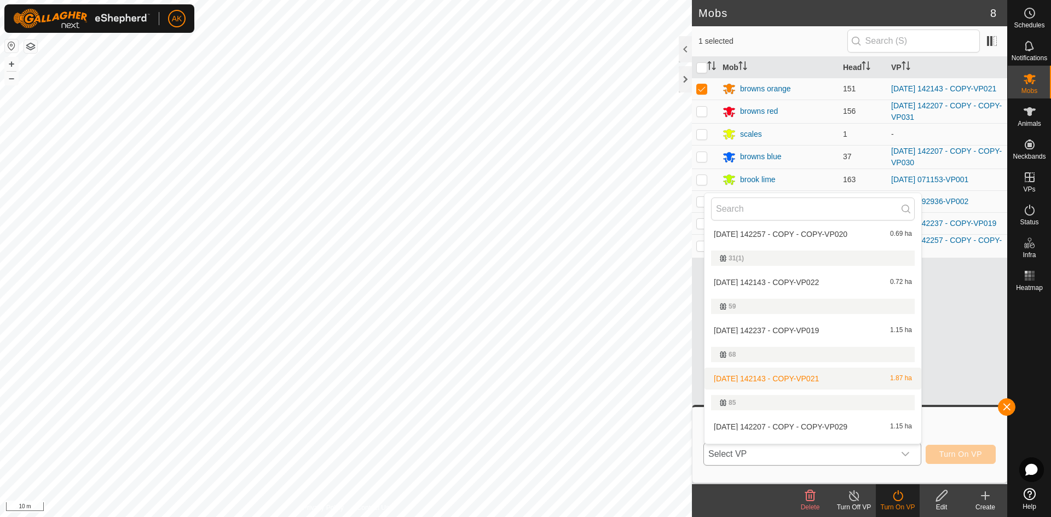
scroll to position [164, 0]
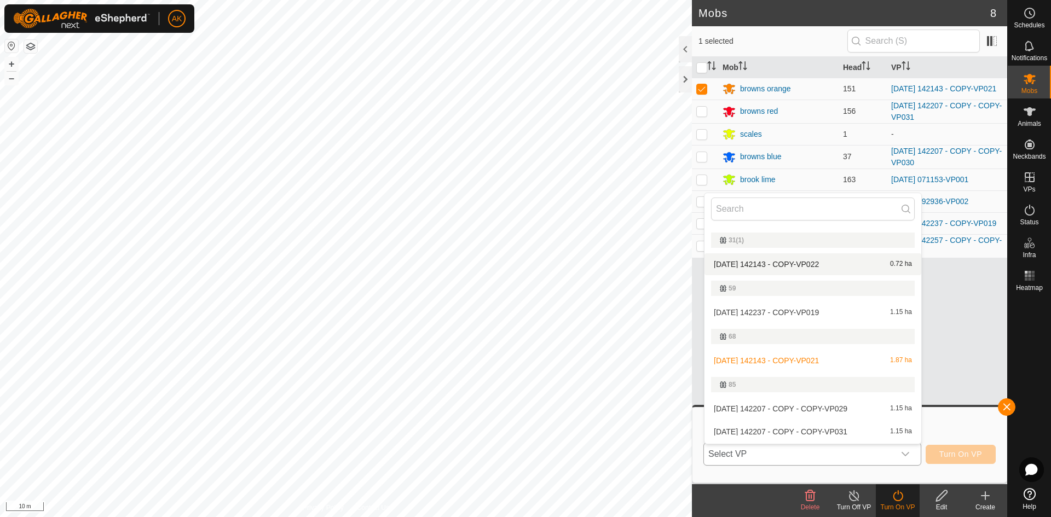
click at [775, 266] on li "[DATE] 142143 - COPY-VP022 0.72 ha" at bounding box center [812, 264] width 217 height 22
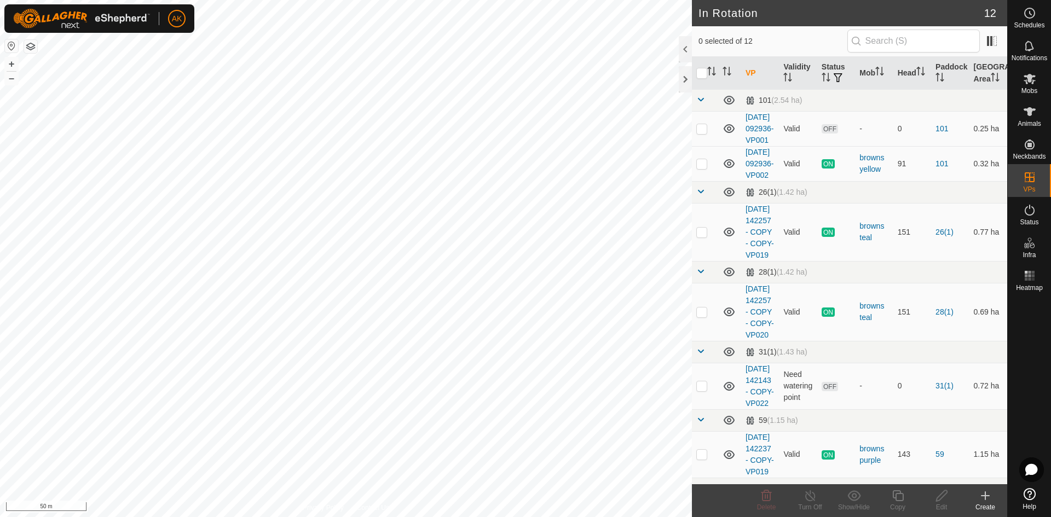
checkbox input "true"
click at [936, 494] on icon at bounding box center [942, 495] width 14 height 13
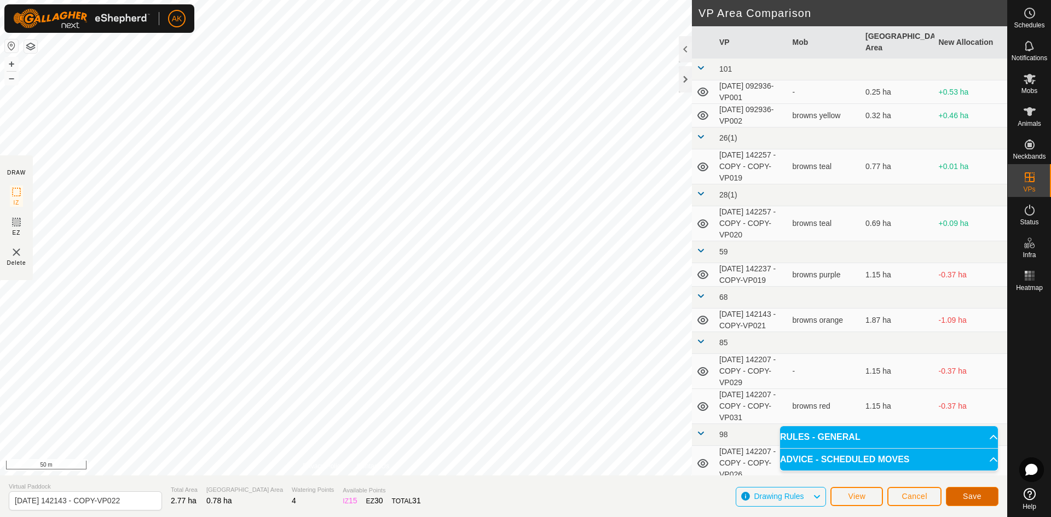
click at [970, 499] on span "Save" at bounding box center [972, 496] width 19 height 9
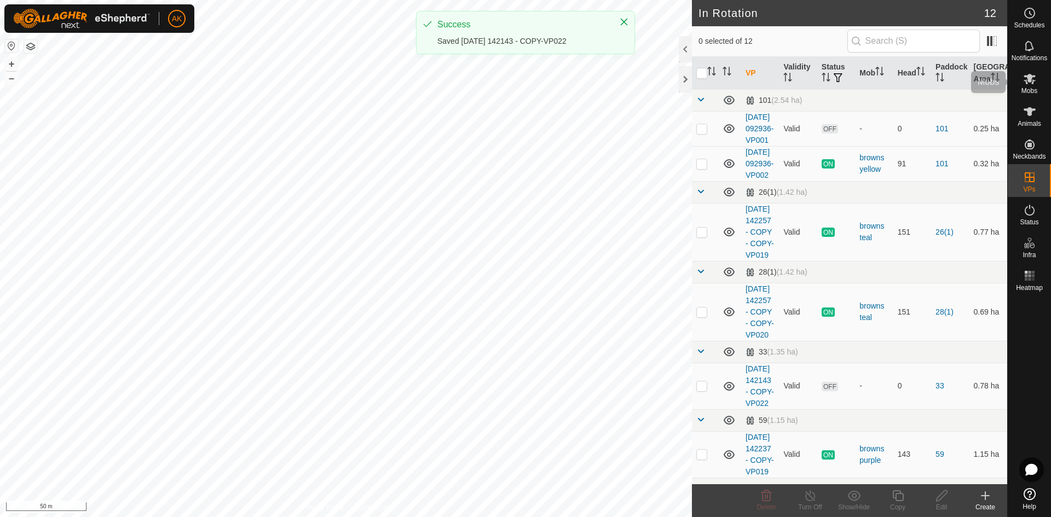
click at [1030, 81] on icon at bounding box center [1029, 79] width 12 height 10
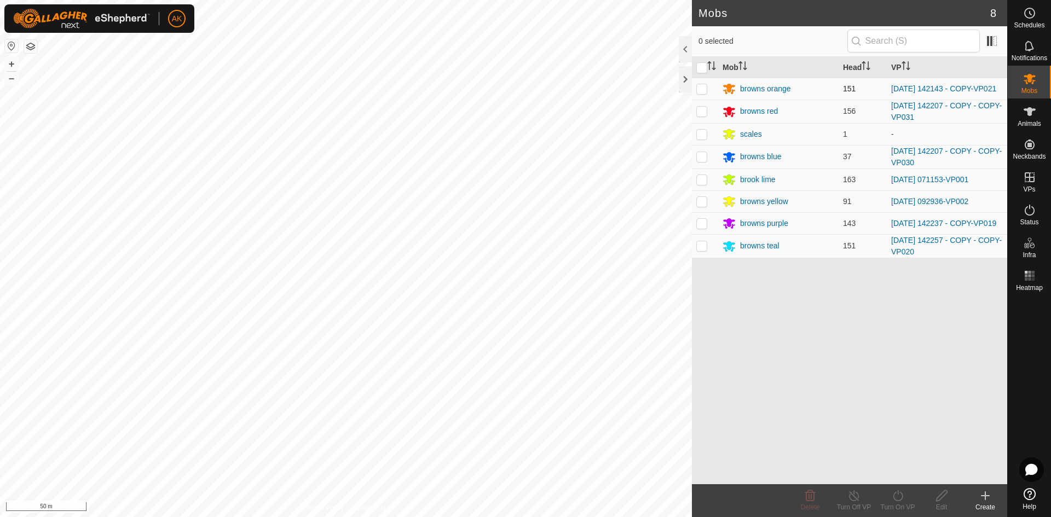
click at [703, 88] on p-checkbox at bounding box center [701, 88] width 11 height 9
checkbox input "true"
click at [899, 502] on icon at bounding box center [898, 495] width 14 height 13
click at [899, 472] on link "Now" at bounding box center [930, 472] width 108 height 22
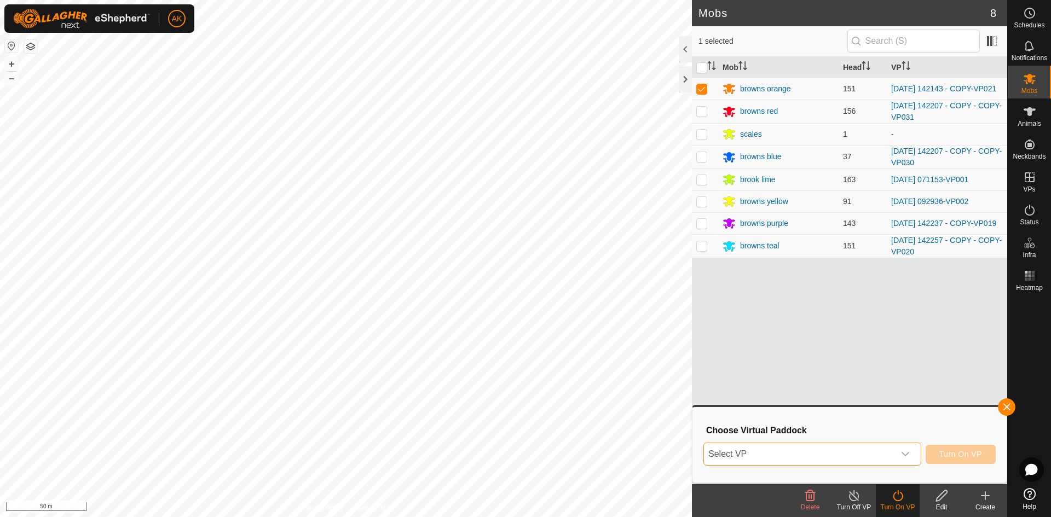
click at [819, 456] on span "Select VP" at bounding box center [799, 454] width 190 height 22
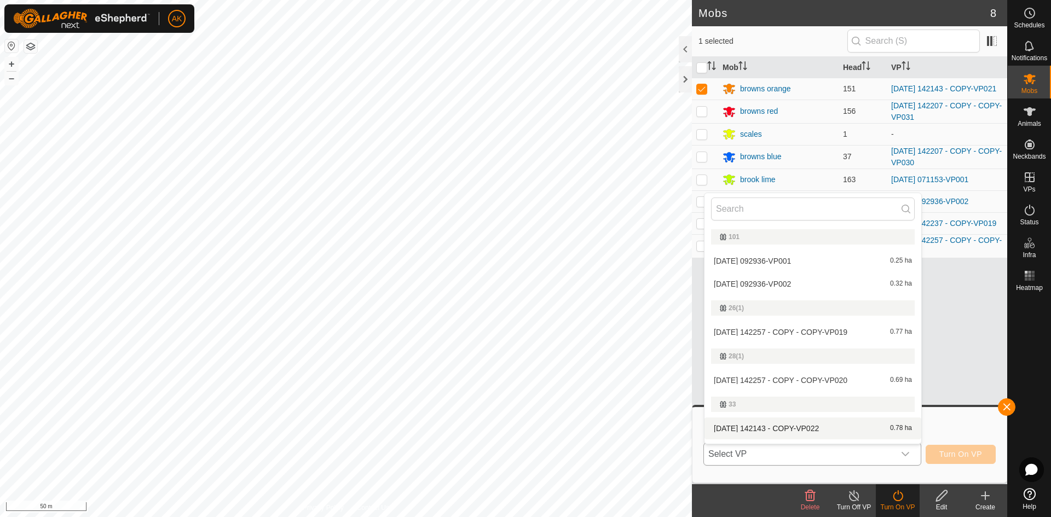
scroll to position [55, 0]
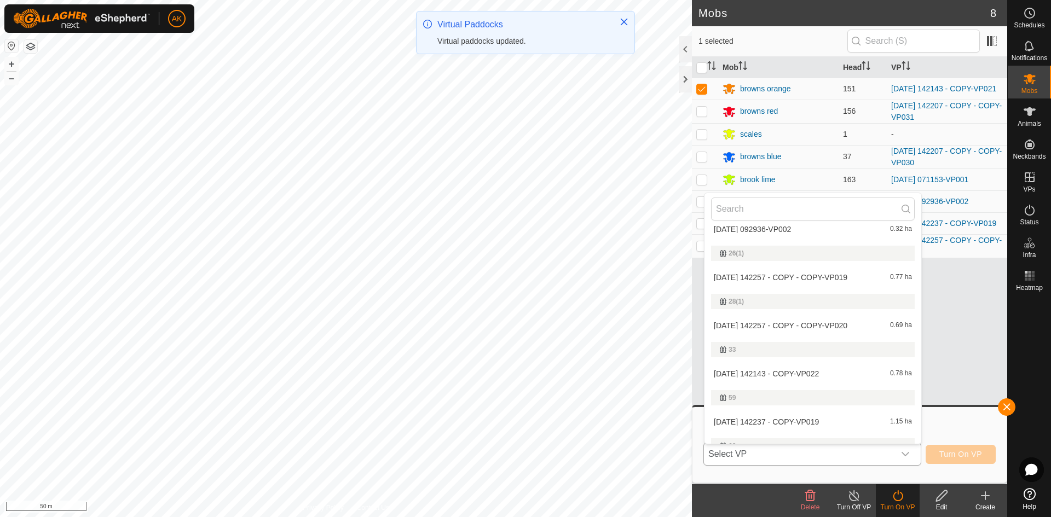
click at [767, 375] on li "[DATE] 142143 - COPY-VP022 0.78 ha" at bounding box center [812, 374] width 217 height 22
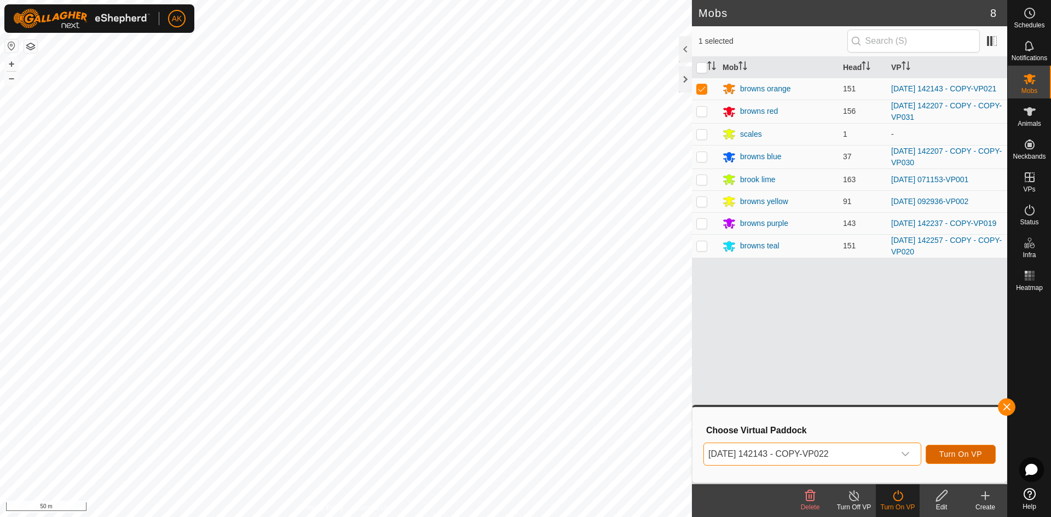
click at [969, 456] on span "Turn On VP" at bounding box center [960, 454] width 43 height 9
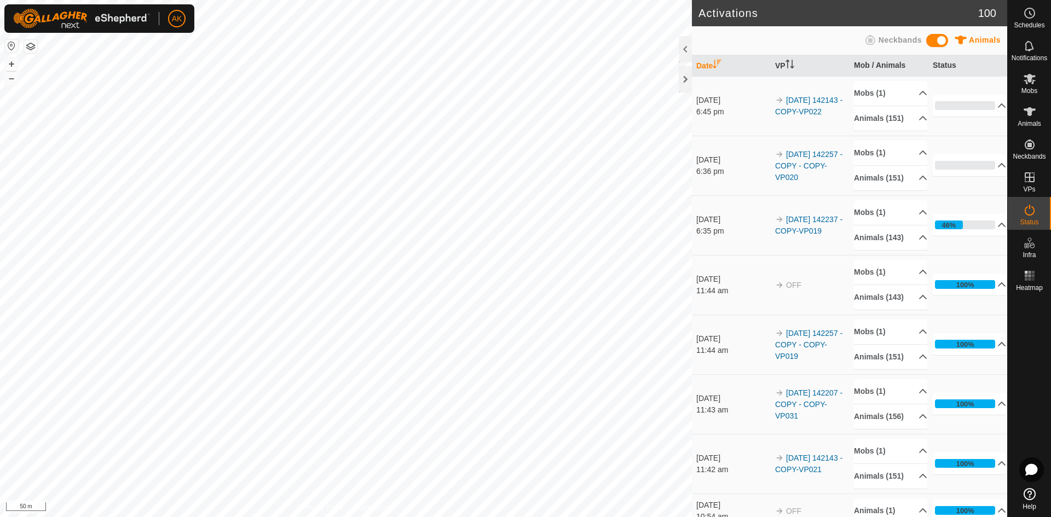
click at [404, 517] on html "AK Schedules Notifications Mobs Animals Neckbands VPs Status Infra Heatmap Help…" at bounding box center [525, 258] width 1051 height 517
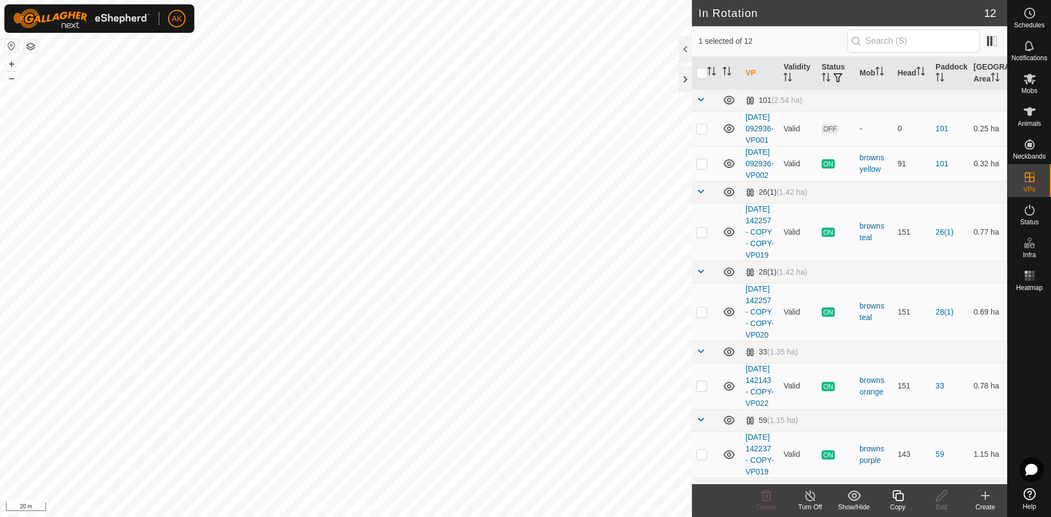
click at [898, 501] on icon at bounding box center [897, 495] width 11 height 11
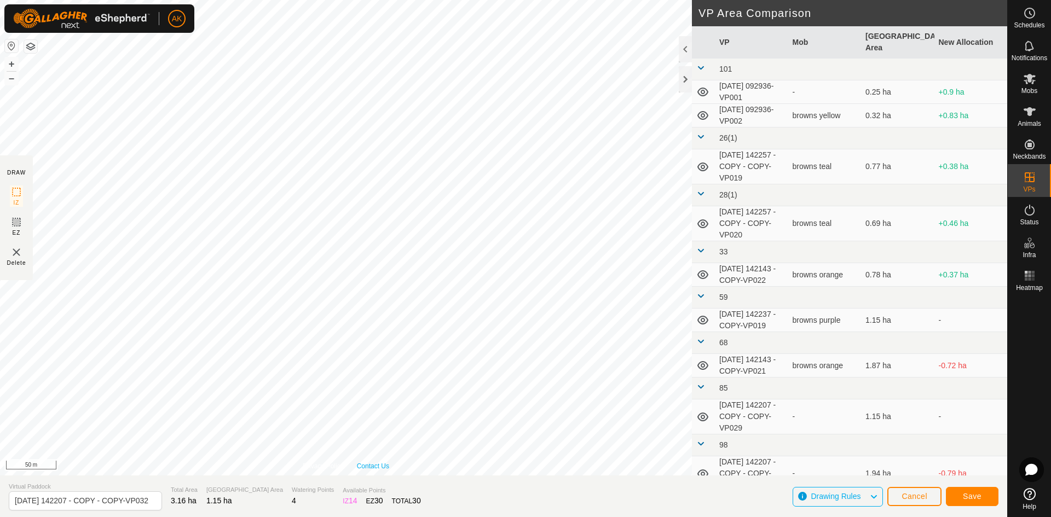
click at [383, 476] on div "DRAW IZ EZ Delete Privacy Policy Contact Us + – ⇧ i 50 m VP Area Comparison VP …" at bounding box center [503, 258] width 1007 height 517
click at [982, 496] on button "Save" at bounding box center [972, 496] width 53 height 19
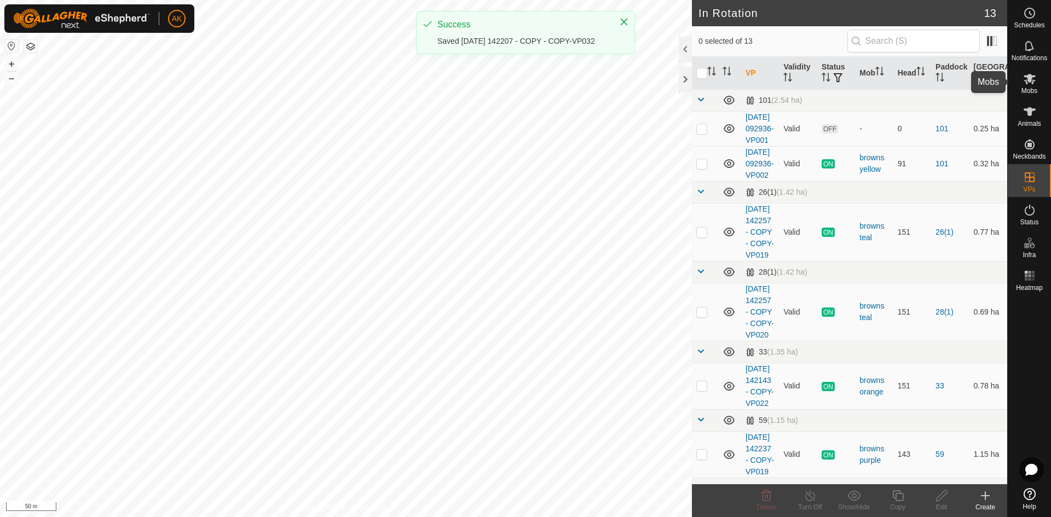
click at [1032, 83] on icon at bounding box center [1029, 79] width 12 height 10
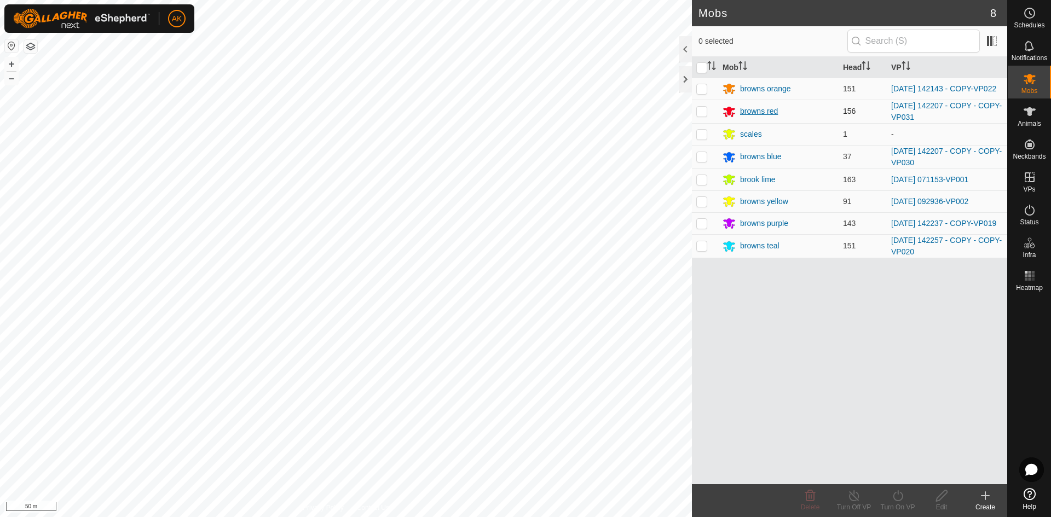
click at [751, 112] on div "browns red" at bounding box center [759, 111] width 38 height 11
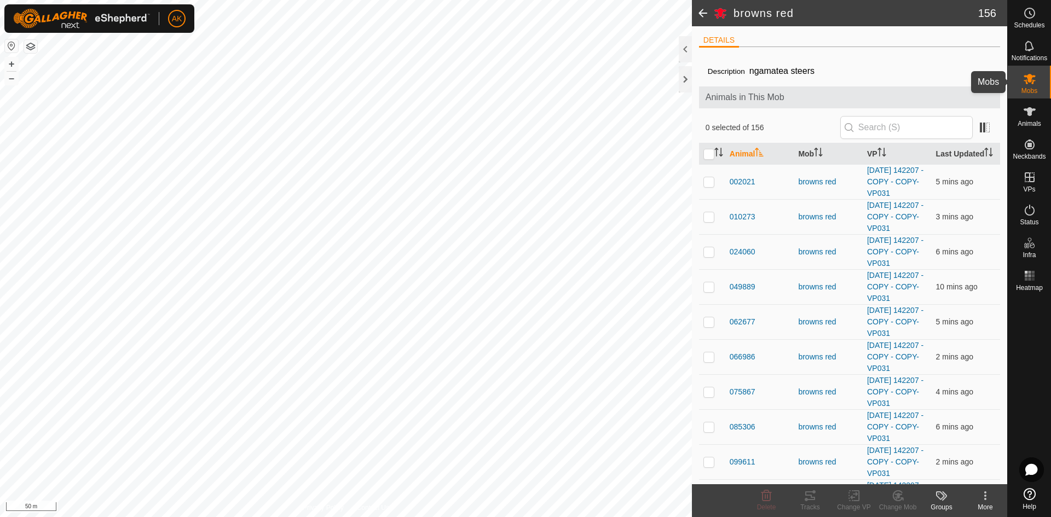
click at [1032, 83] on icon at bounding box center [1029, 79] width 12 height 10
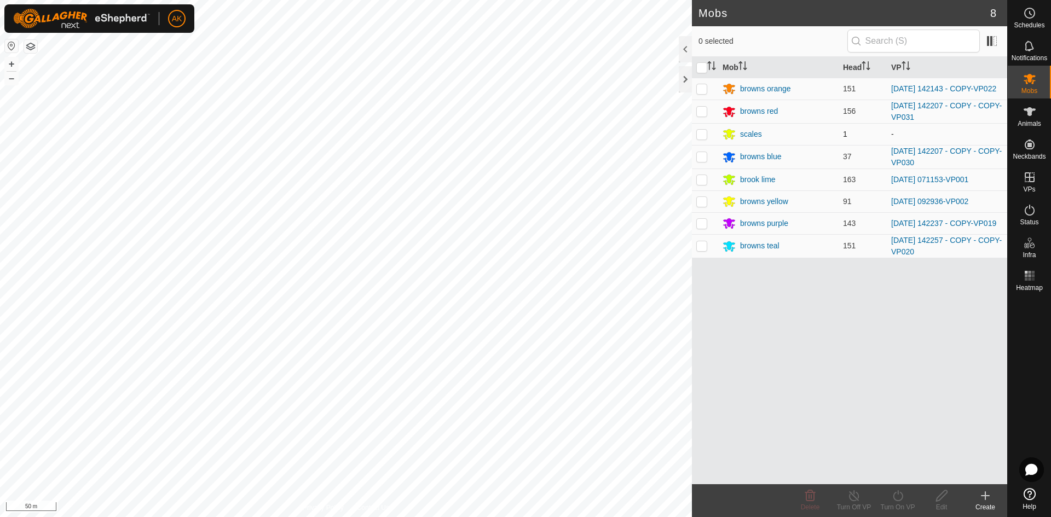
drag, startPoint x: 705, startPoint y: 113, endPoint x: 717, endPoint y: 125, distance: 17.0
click at [705, 113] on p-checkbox at bounding box center [701, 111] width 11 height 9
checkbox input "true"
click at [899, 499] on icon at bounding box center [898, 495] width 14 height 13
click at [894, 473] on link "Now" at bounding box center [930, 472] width 108 height 22
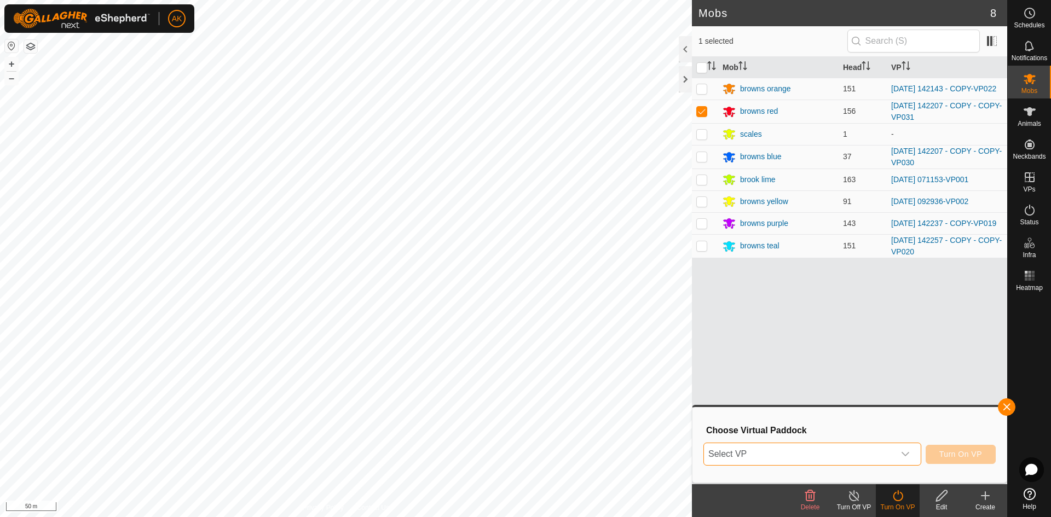
click at [803, 456] on span "Select VP" at bounding box center [799, 454] width 190 height 22
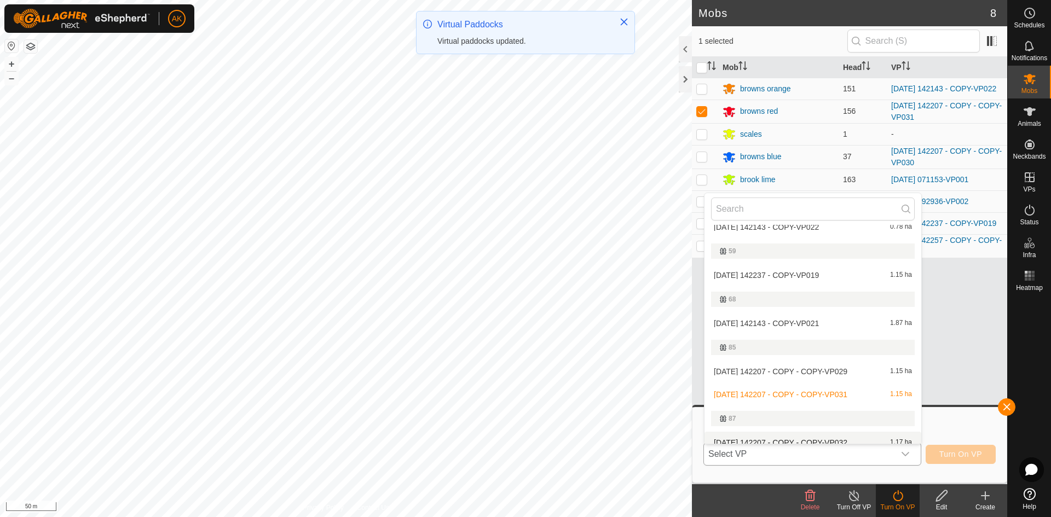
scroll to position [219, 0]
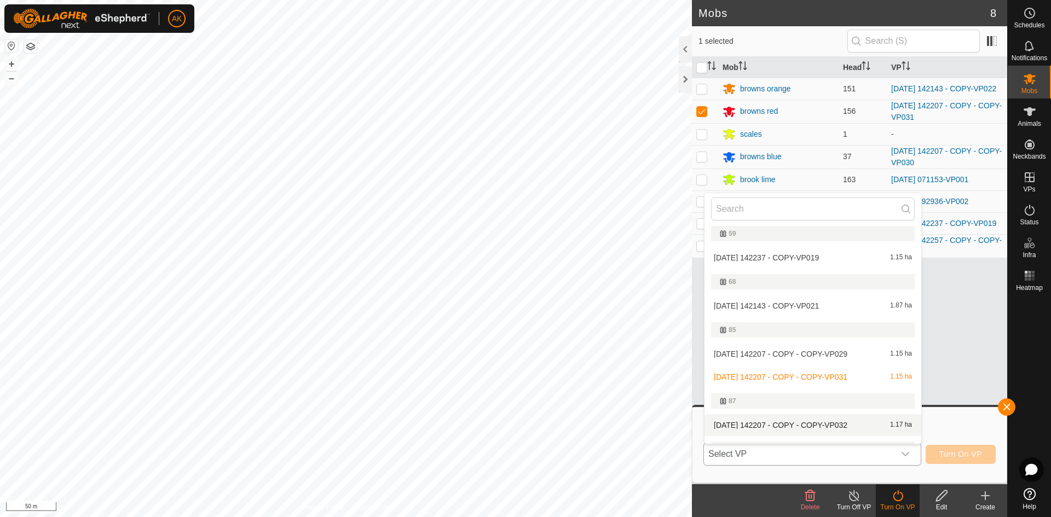
click at [786, 425] on li "[DATE] 142207 - COPY - COPY-VP032 1.17 ha" at bounding box center [812, 425] width 217 height 22
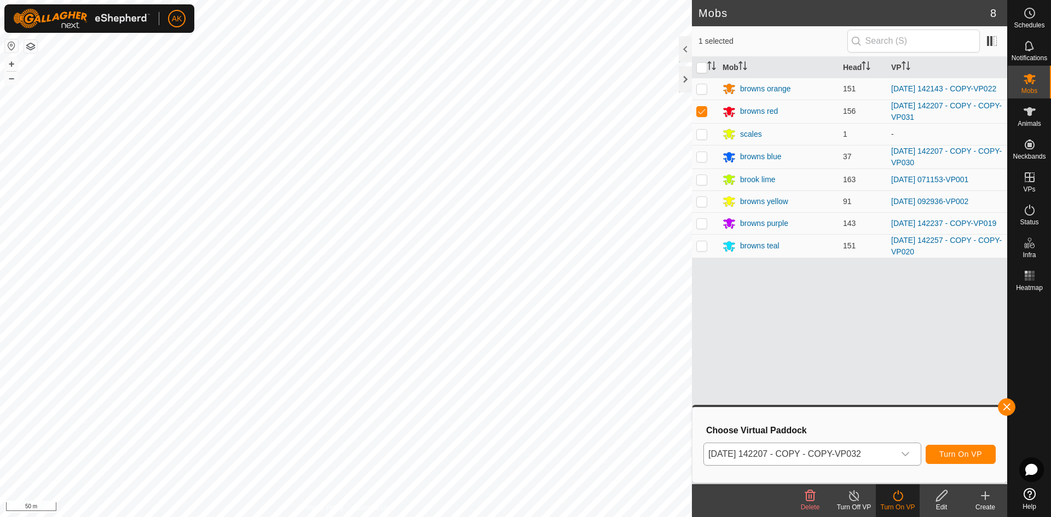
click at [905, 501] on turn-on-svg-icon at bounding box center [898, 495] width 44 height 13
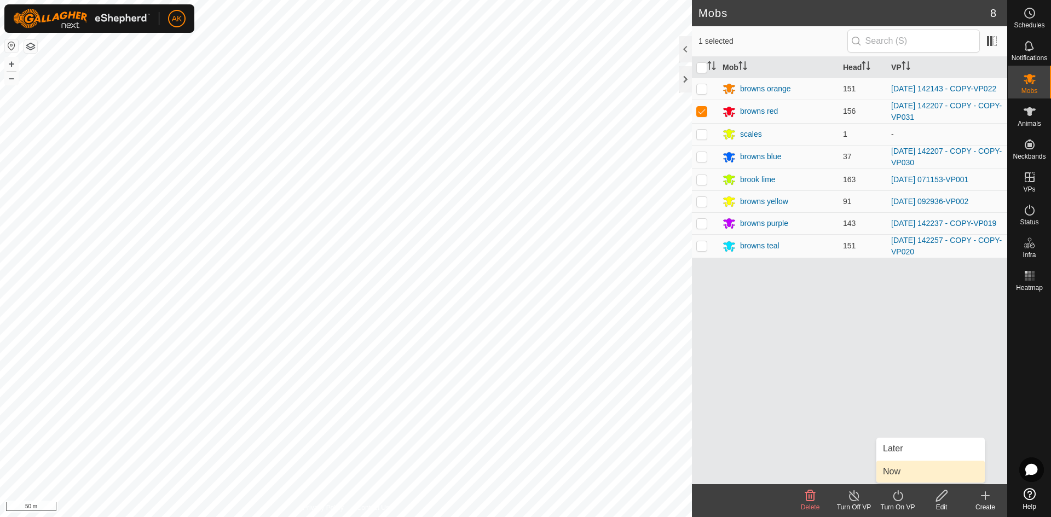
click at [901, 473] on link "Now" at bounding box center [930, 472] width 108 height 22
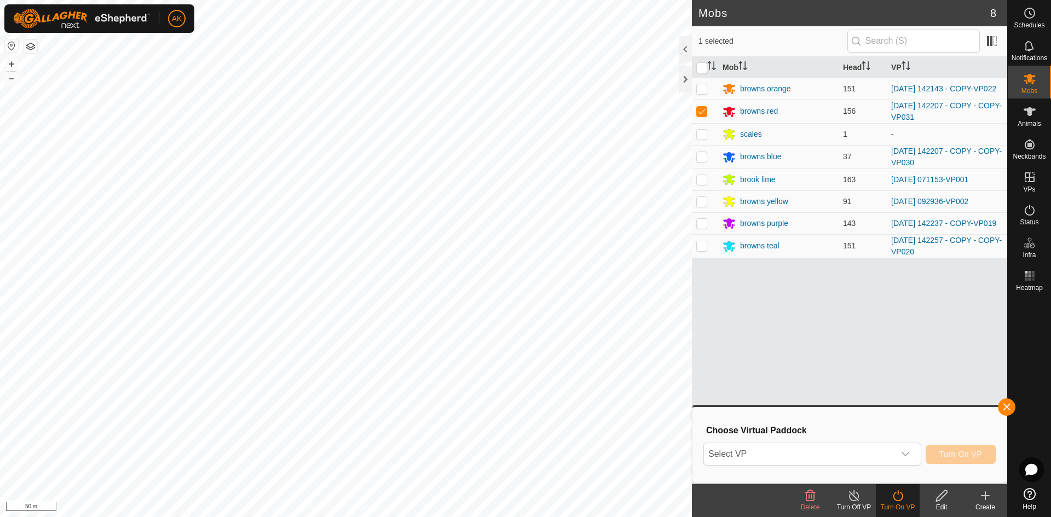
click at [838, 452] on span "Select VP" at bounding box center [799, 454] width 190 height 22
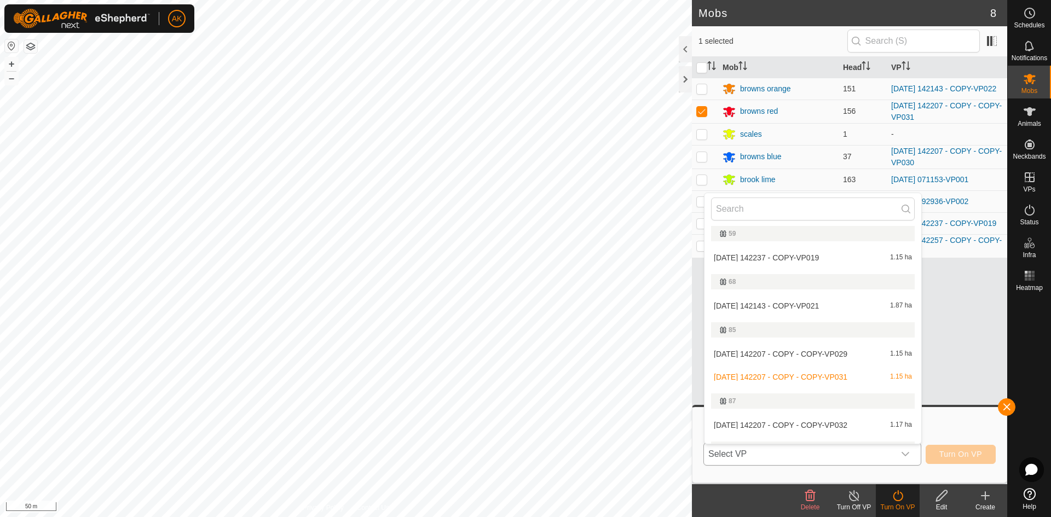
click at [804, 426] on li "[DATE] 142207 - COPY - COPY-VP032 1.17 ha" at bounding box center [812, 425] width 217 height 22
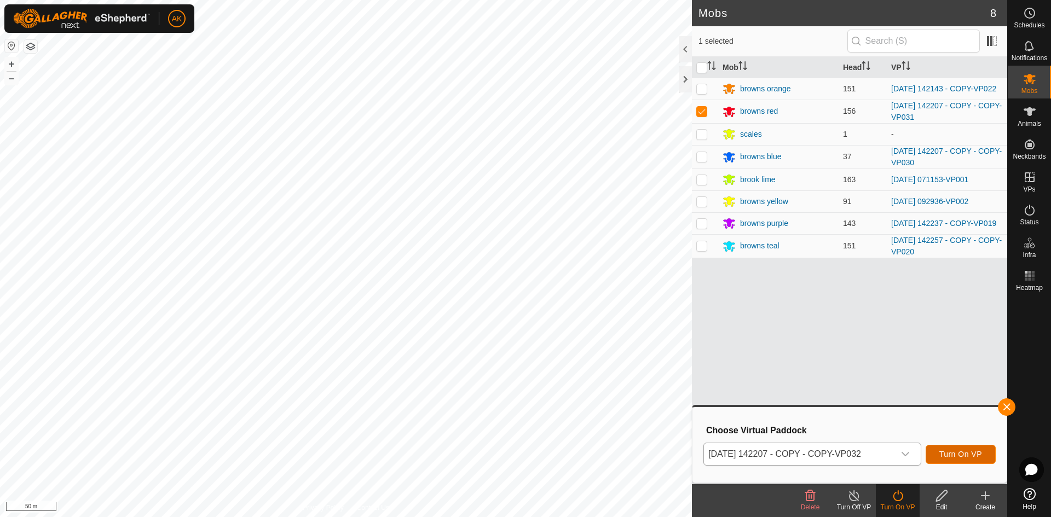
click at [966, 455] on span "Turn On VP" at bounding box center [960, 454] width 43 height 9
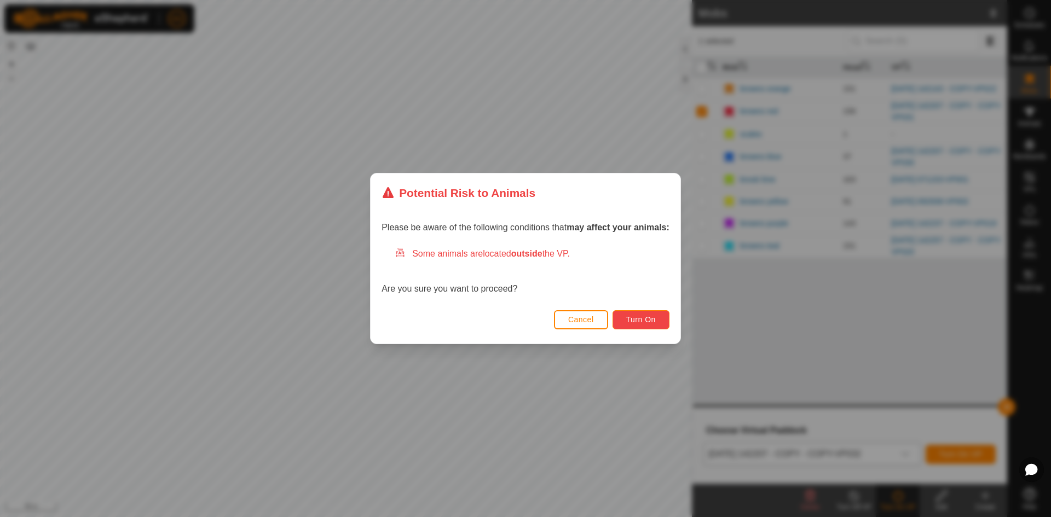
click at [638, 316] on span "Turn On" at bounding box center [641, 319] width 30 height 9
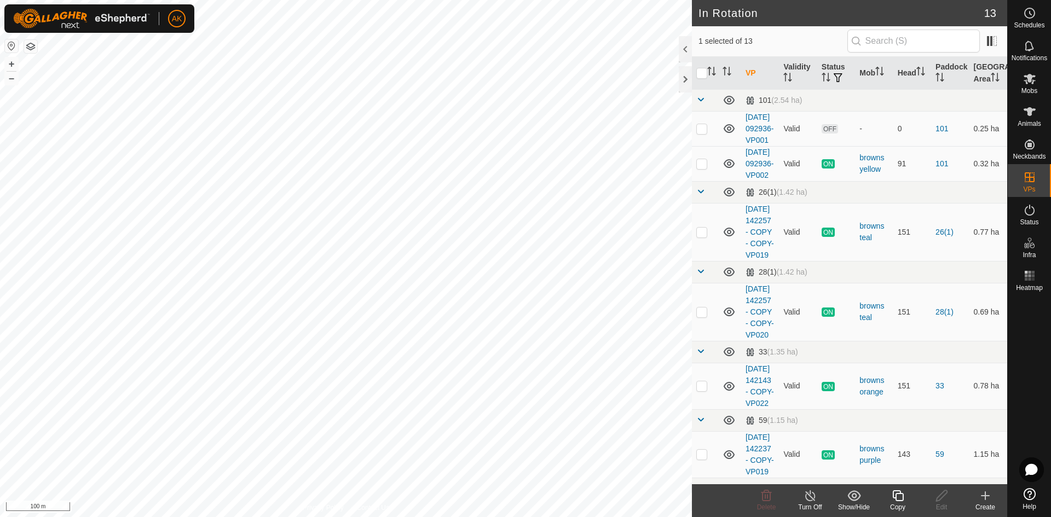
checkbox input "true"
checkbox input "false"
click at [761, 493] on icon at bounding box center [766, 495] width 10 height 11
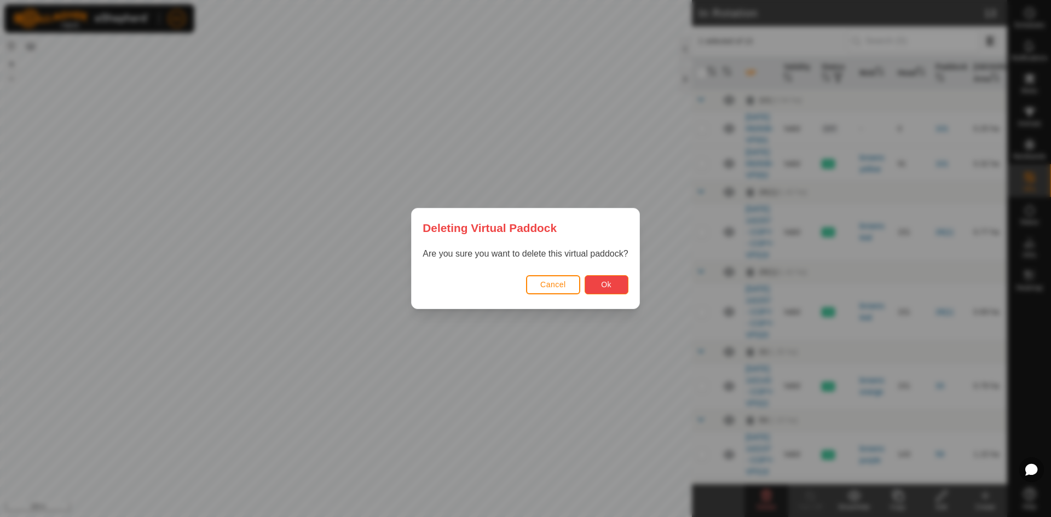
click at [591, 286] on button "Ok" at bounding box center [606, 284] width 44 height 19
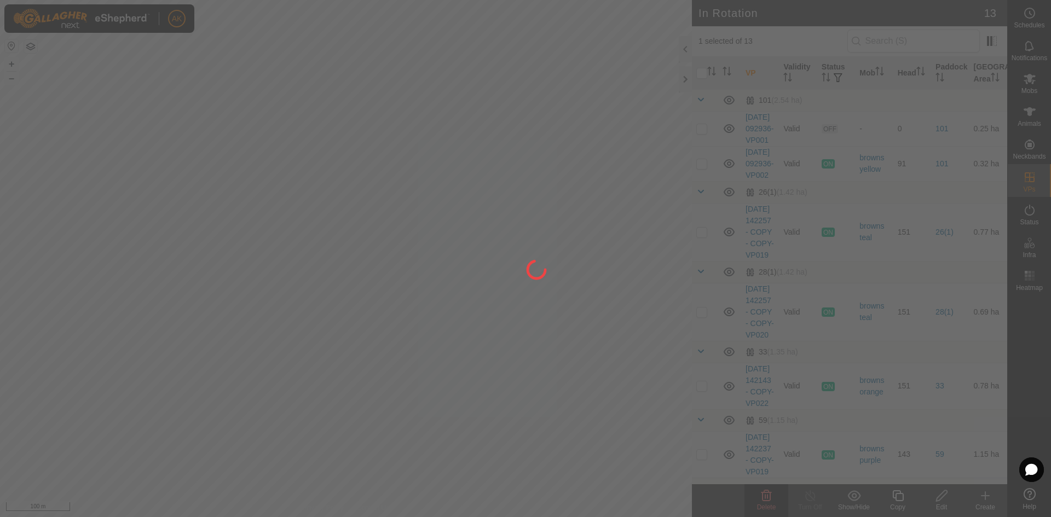
checkbox input "false"
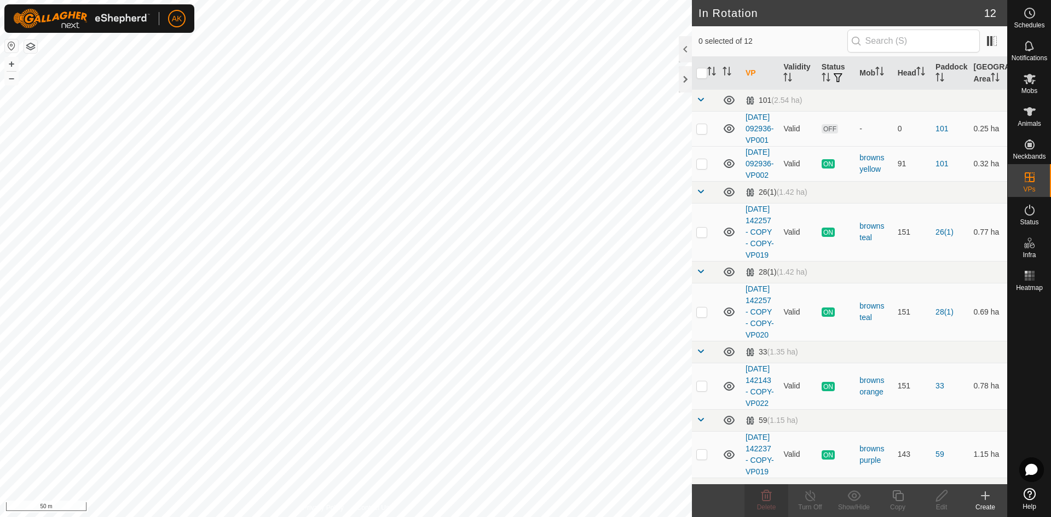
checkbox input "true"
click at [900, 501] on icon at bounding box center [897, 495] width 11 height 11
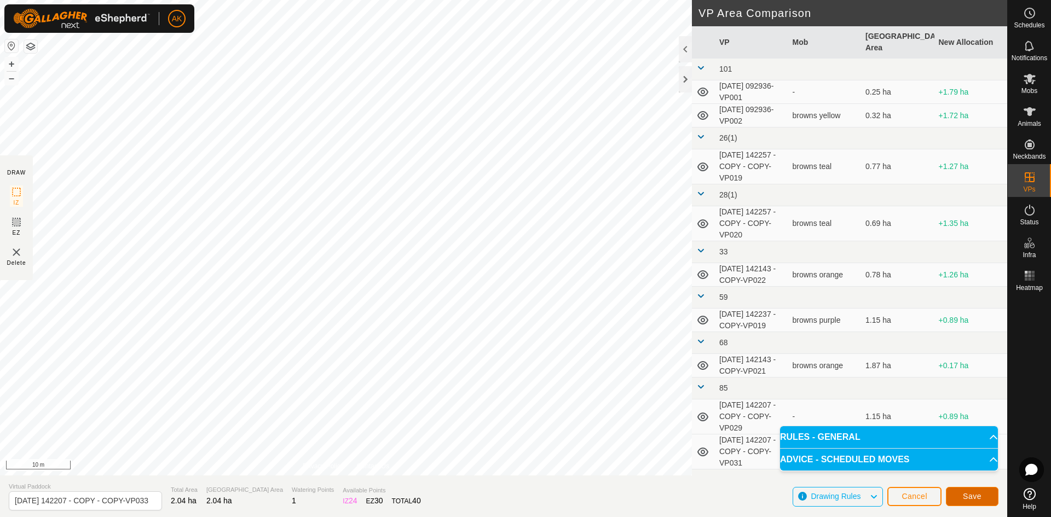
click at [980, 500] on span "Save" at bounding box center [972, 496] width 19 height 9
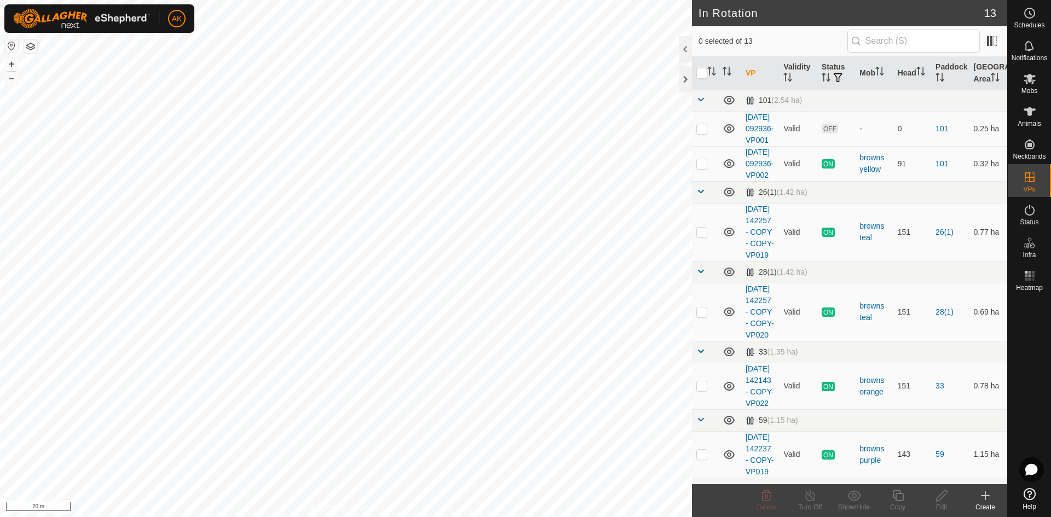
click at [740, 439] on div "In Rotation 13 0 selected of 13 VP Validity Status Mob Head Paddock Grazing Are…" at bounding box center [503, 258] width 1007 height 517
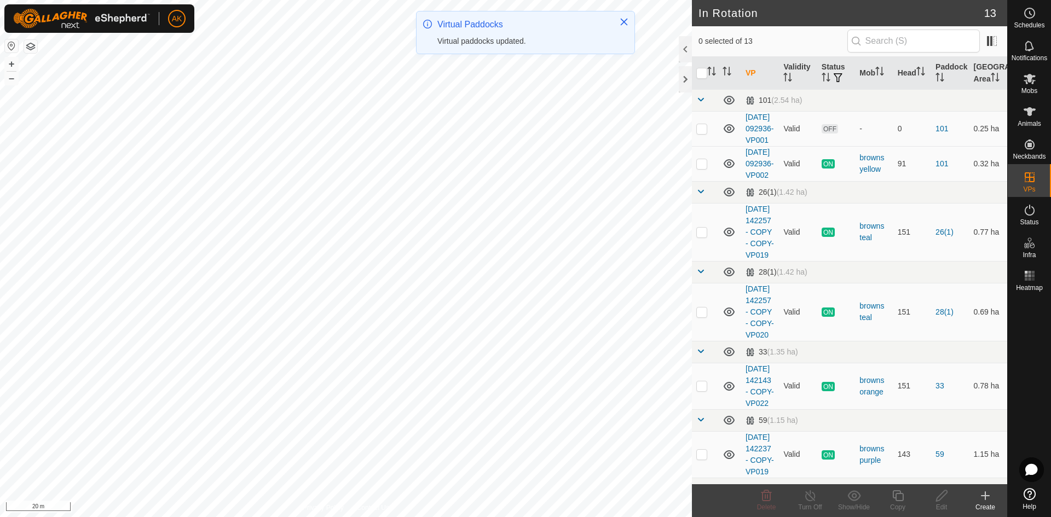
checkbox input "true"
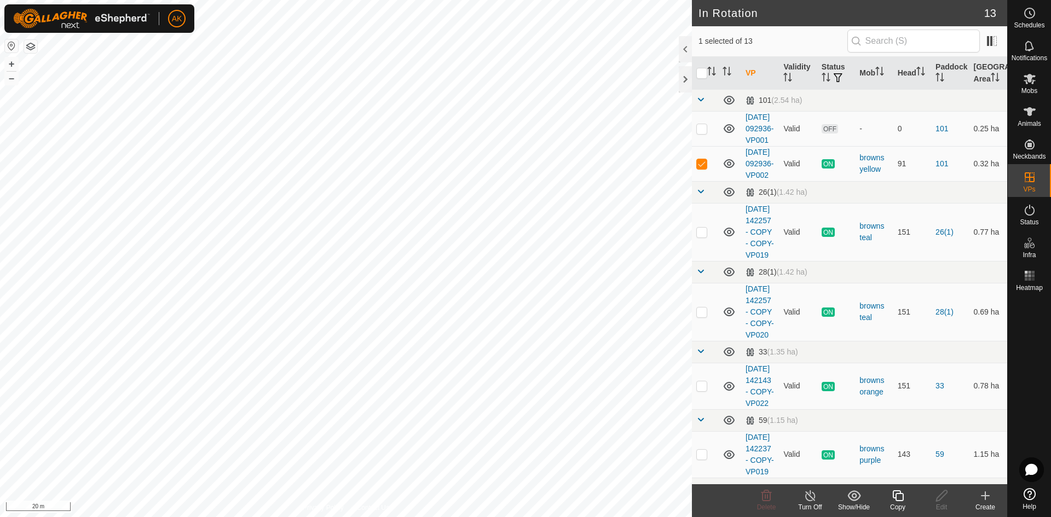
checkbox input "true"
checkbox input "false"
click at [769, 500] on icon at bounding box center [766, 495] width 13 height 13
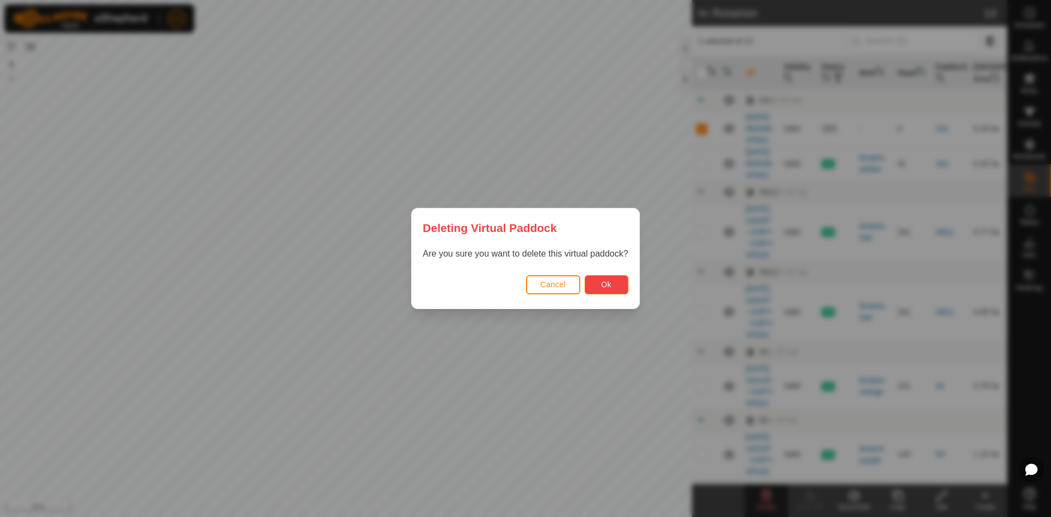
click at [599, 287] on button "Ok" at bounding box center [606, 284] width 44 height 19
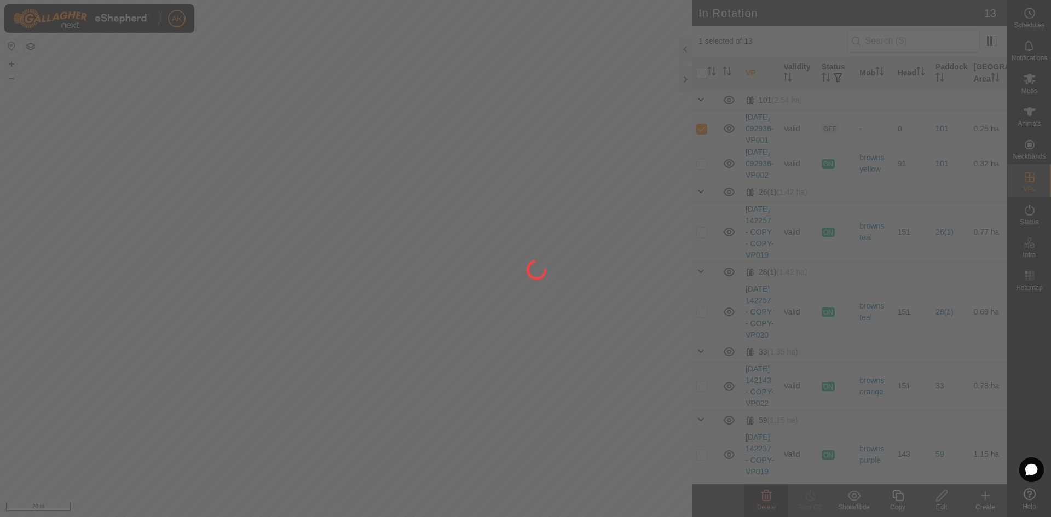
checkbox input "false"
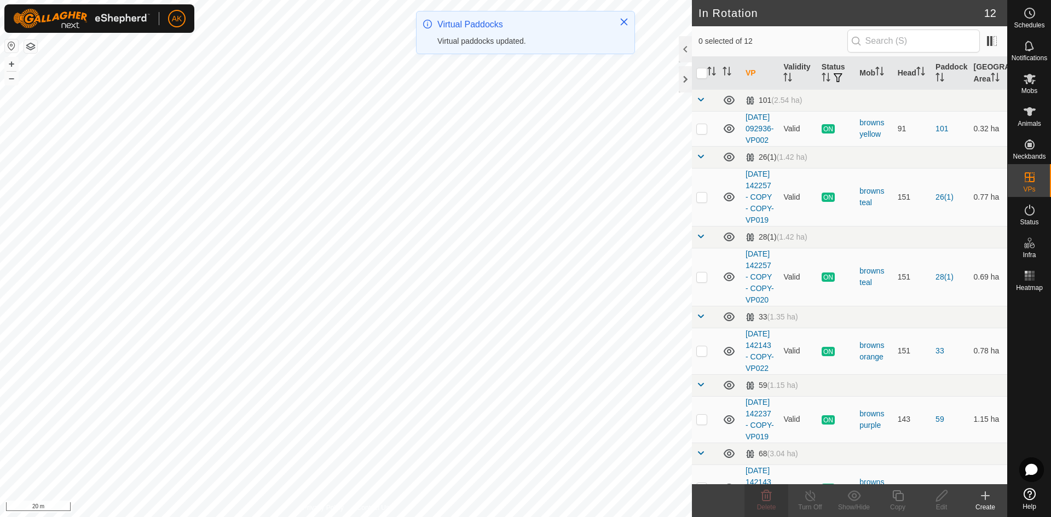
checkbox input "true"
click at [897, 500] on icon at bounding box center [898, 495] width 14 height 13
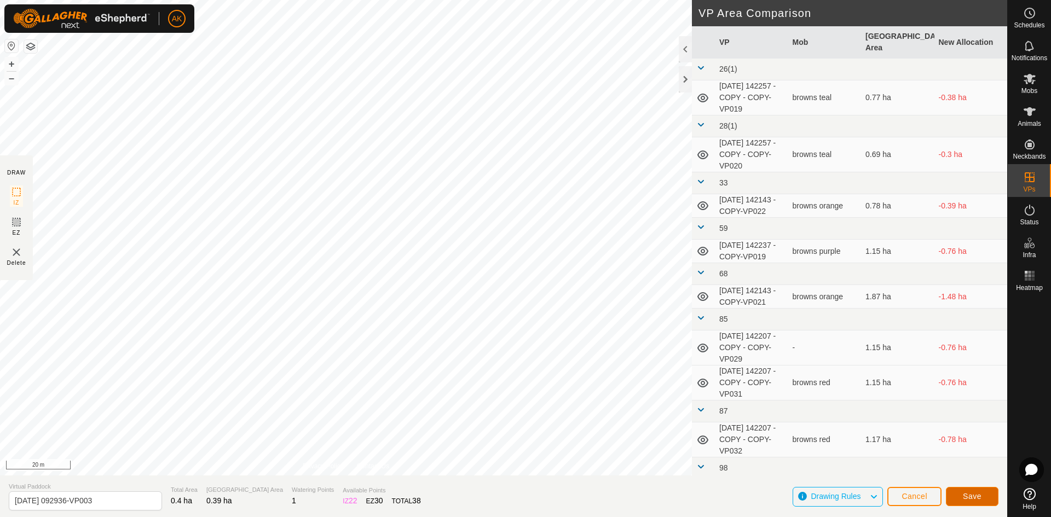
click at [977, 493] on span "Save" at bounding box center [972, 496] width 19 height 9
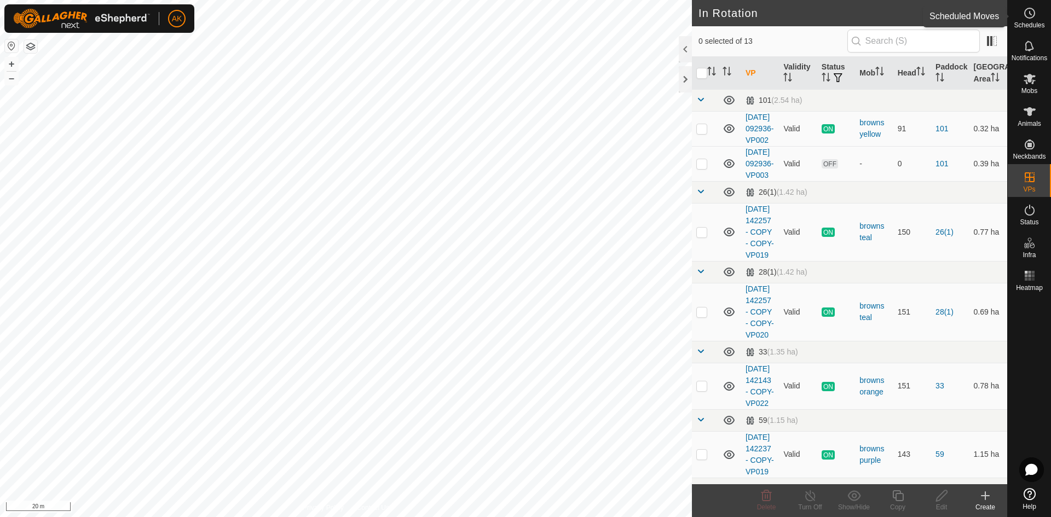
click at [1033, 13] on icon at bounding box center [1029, 13] width 13 height 13
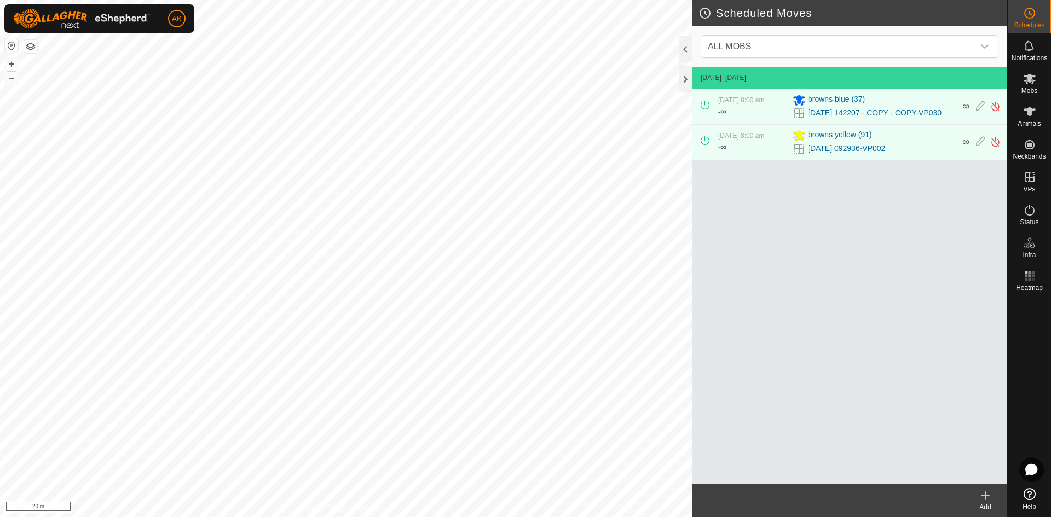
click at [983, 489] on icon at bounding box center [984, 495] width 13 height 13
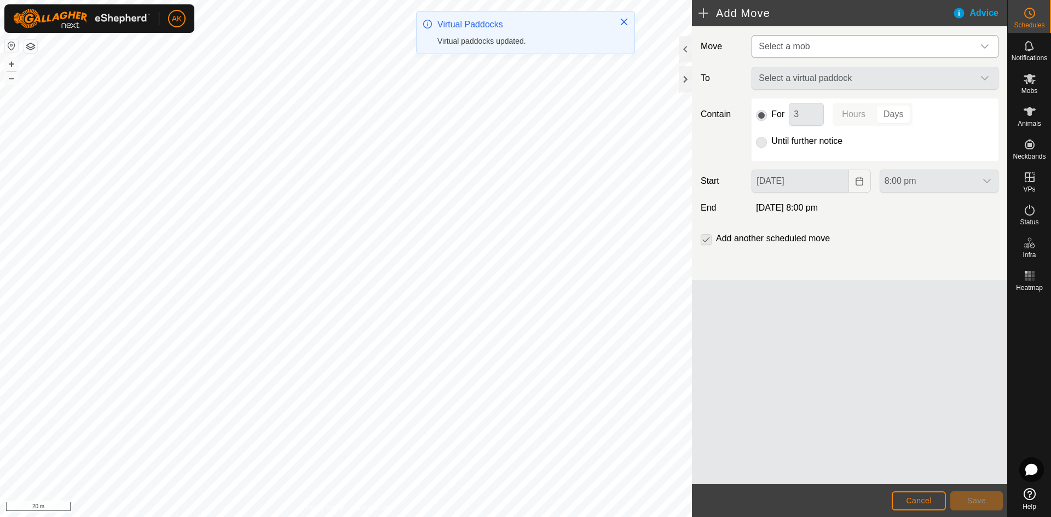
click at [793, 47] on span "Select a mob" at bounding box center [783, 46] width 51 height 9
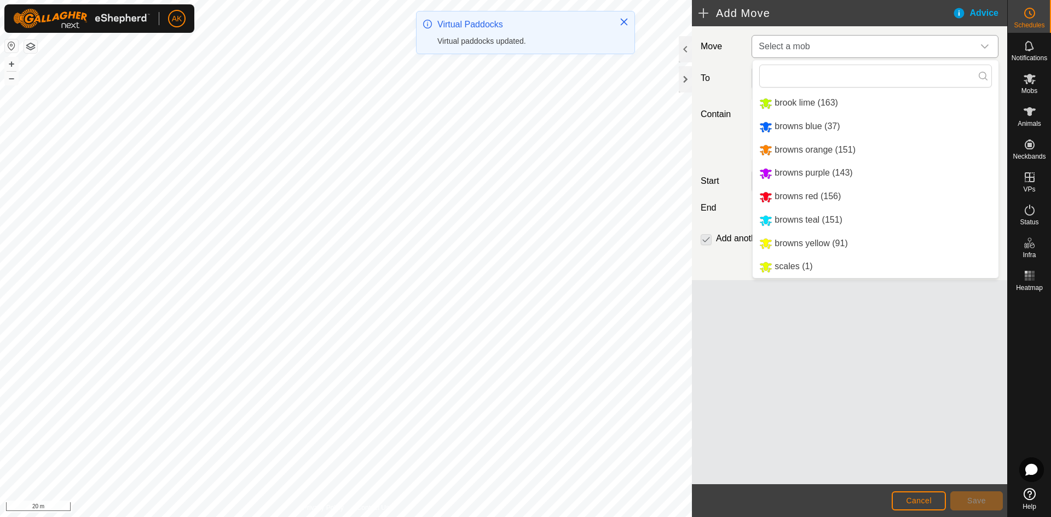
click at [797, 124] on li "browns blue (37)" at bounding box center [875, 126] width 246 height 22
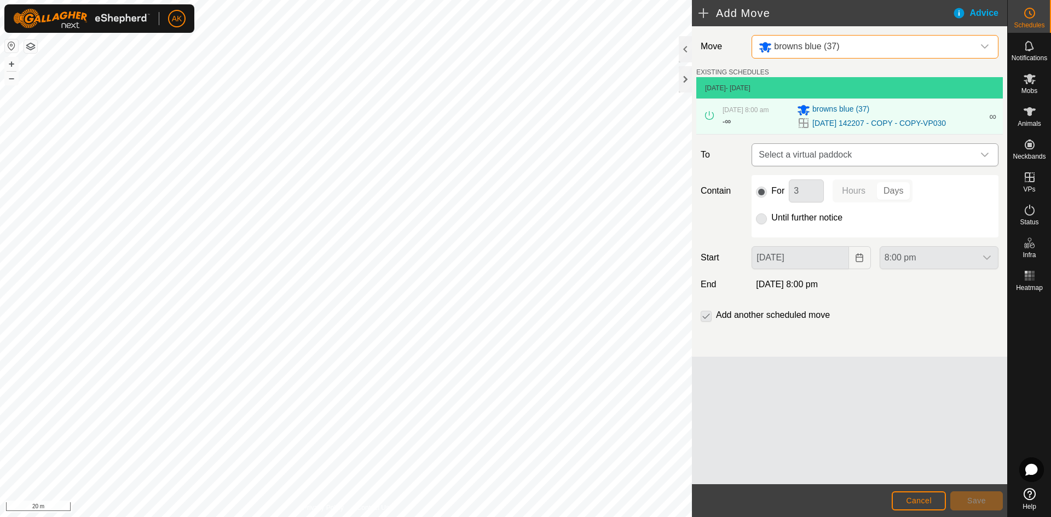
click at [807, 152] on span "Select a virtual paddock" at bounding box center [863, 155] width 219 height 22
click at [796, 183] on input "text" at bounding box center [874, 183] width 233 height 23
click at [797, 233] on li "[DATE] 142207 - COPY - COPY-VP033 2.04 ha" at bounding box center [874, 233] width 233 height 16
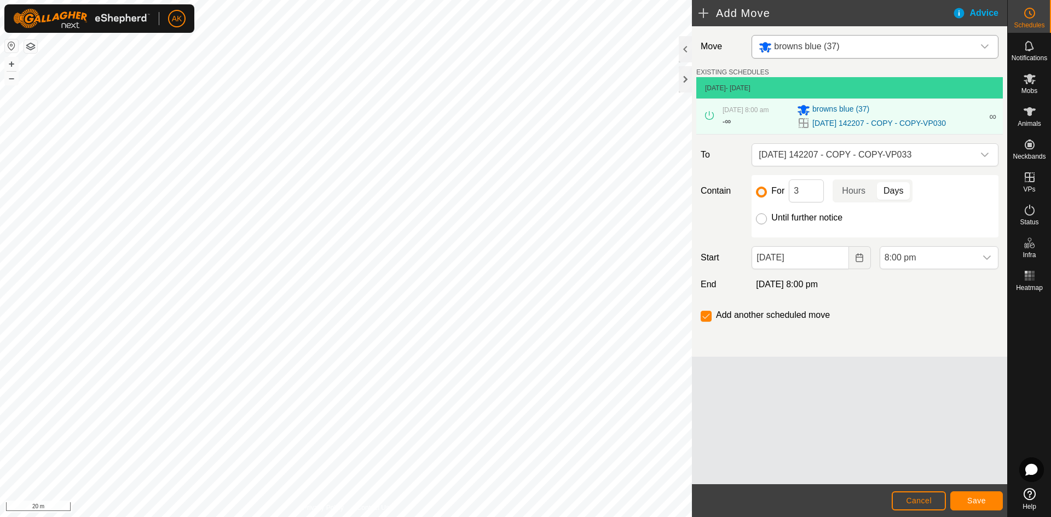
click at [763, 221] on input "Until further notice" at bounding box center [761, 218] width 11 height 11
radio input "true"
checkbox input "false"
click at [925, 501] on span "Cancel" at bounding box center [919, 500] width 26 height 9
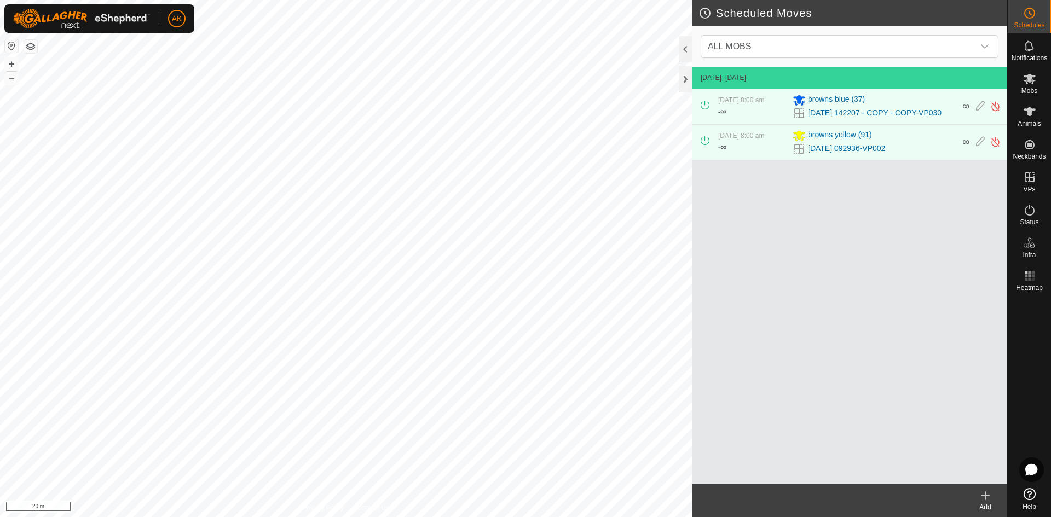
click at [981, 500] on icon at bounding box center [984, 495] width 13 height 13
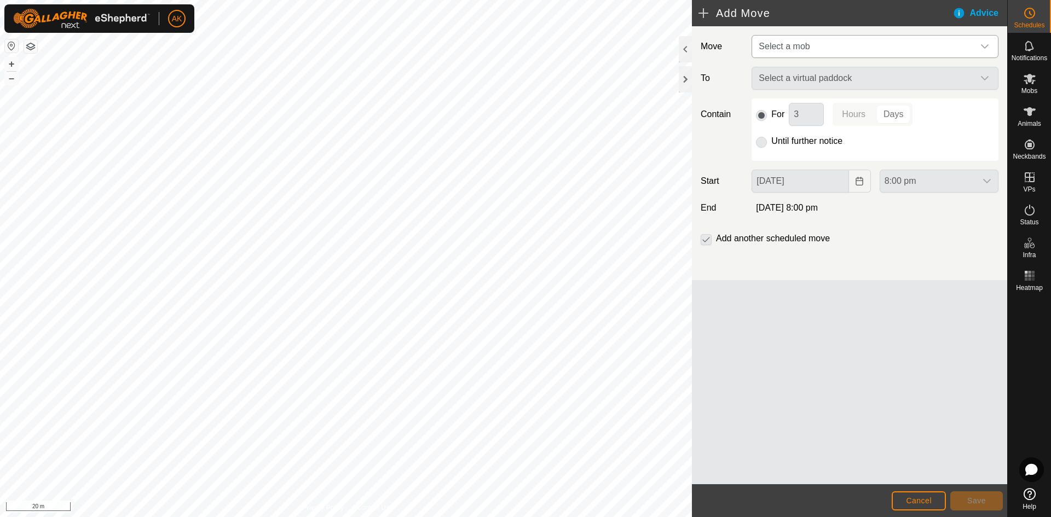
click at [770, 40] on span "Select a mob" at bounding box center [863, 47] width 219 height 22
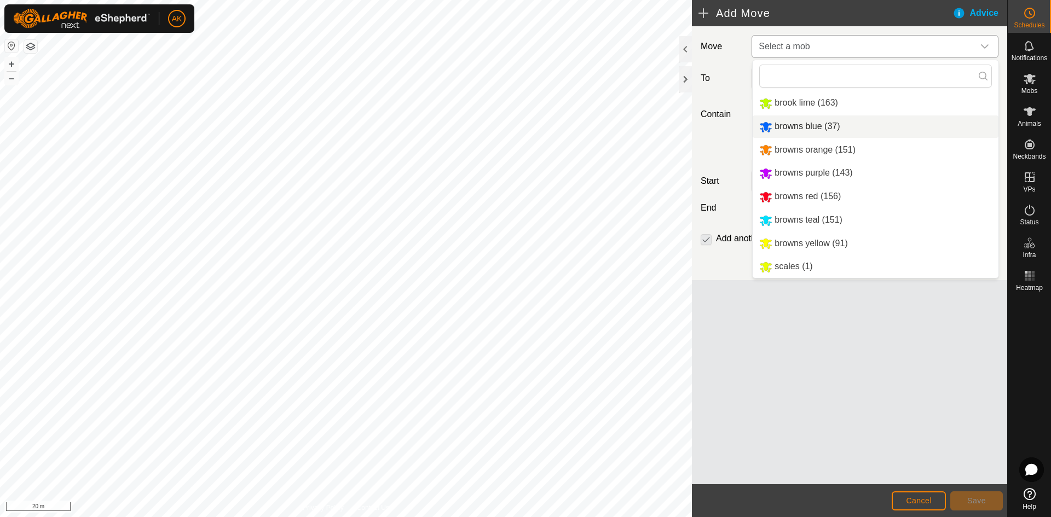
click at [780, 128] on li "browns blue (37)" at bounding box center [875, 126] width 246 height 22
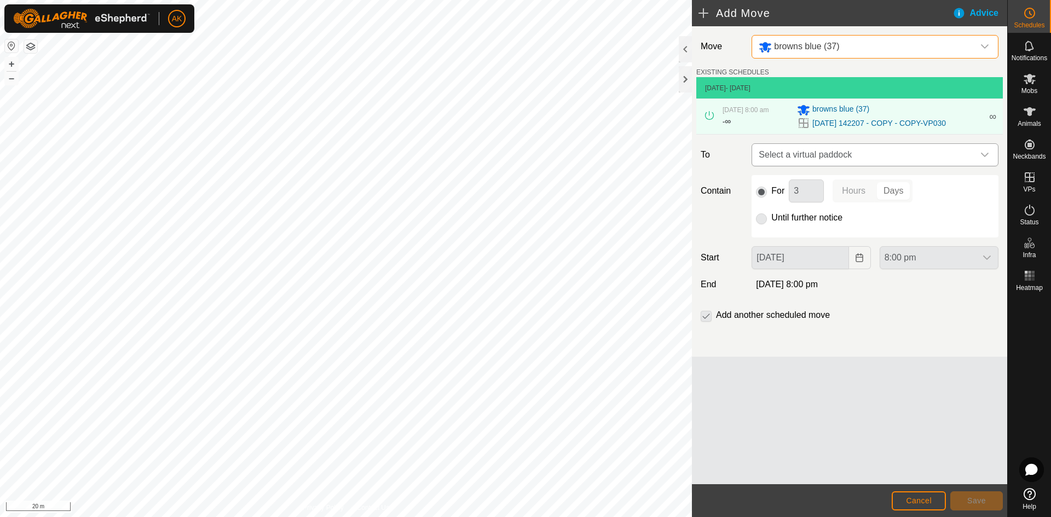
click at [808, 158] on span "Select a virtual paddock" at bounding box center [863, 155] width 219 height 22
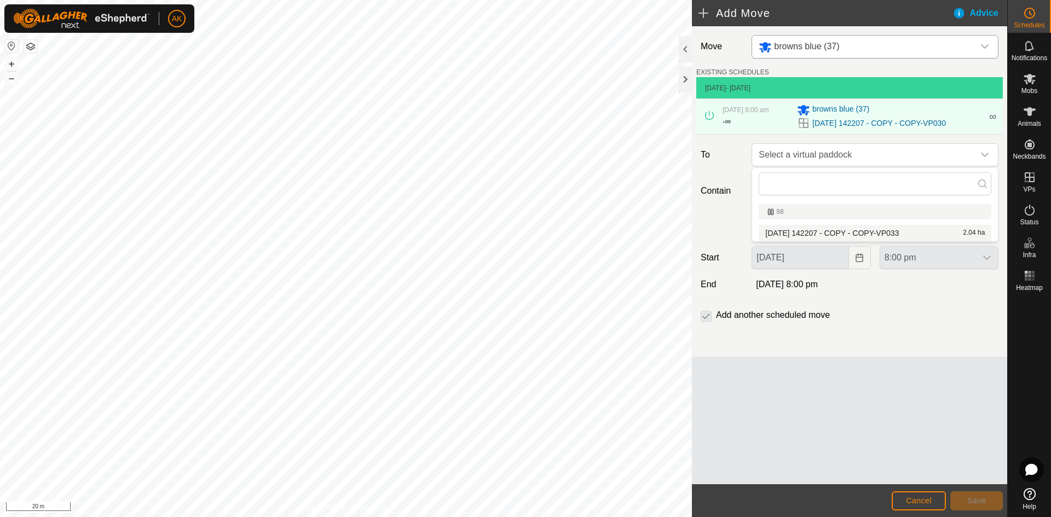
click at [797, 231] on li "[DATE] 142207 - COPY - COPY-VP033 2.04 ha" at bounding box center [874, 233] width 233 height 16
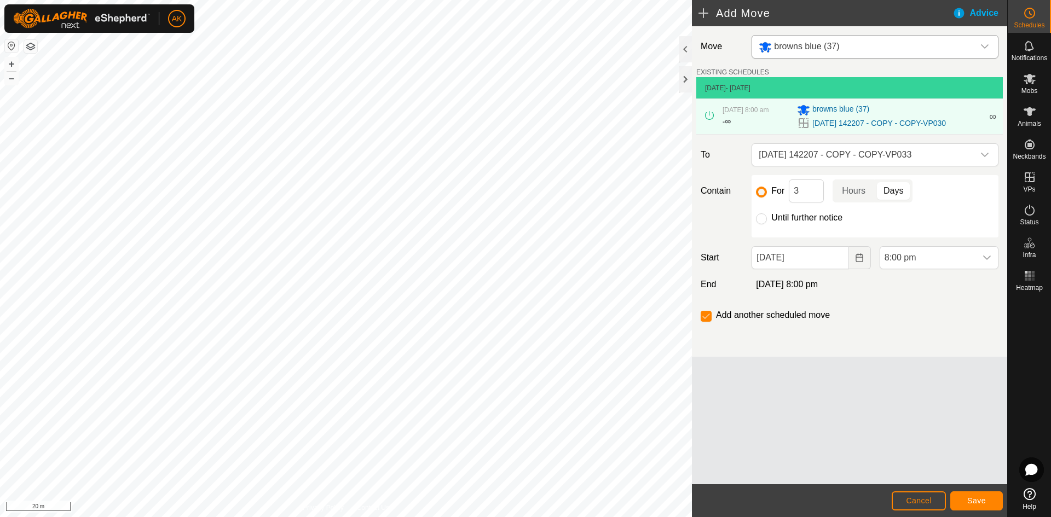
click at [757, 214] on div at bounding box center [761, 218] width 11 height 11
click at [763, 222] on input "Until further notice" at bounding box center [761, 218] width 11 height 11
radio input "true"
checkbox input "false"
click at [856, 258] on icon "Choose Date" at bounding box center [858, 257] width 7 height 9
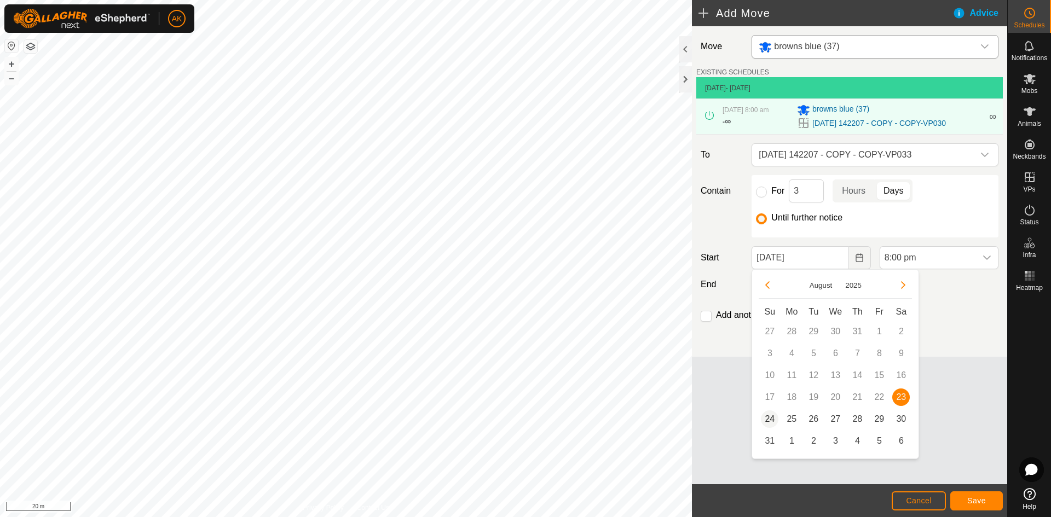
click at [772, 415] on span "24" at bounding box center [770, 419] width 18 height 18
type input "[DATE]"
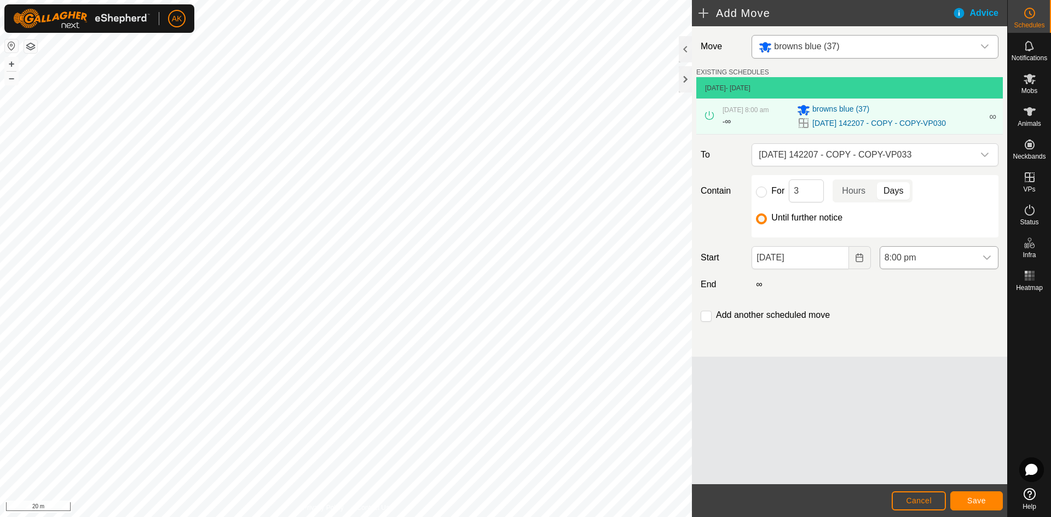
click at [908, 257] on span "8:00 pm" at bounding box center [928, 258] width 96 height 22
click at [908, 316] on li "8:00 am" at bounding box center [939, 315] width 118 height 22
click at [982, 506] on button "Save" at bounding box center [976, 500] width 53 height 19
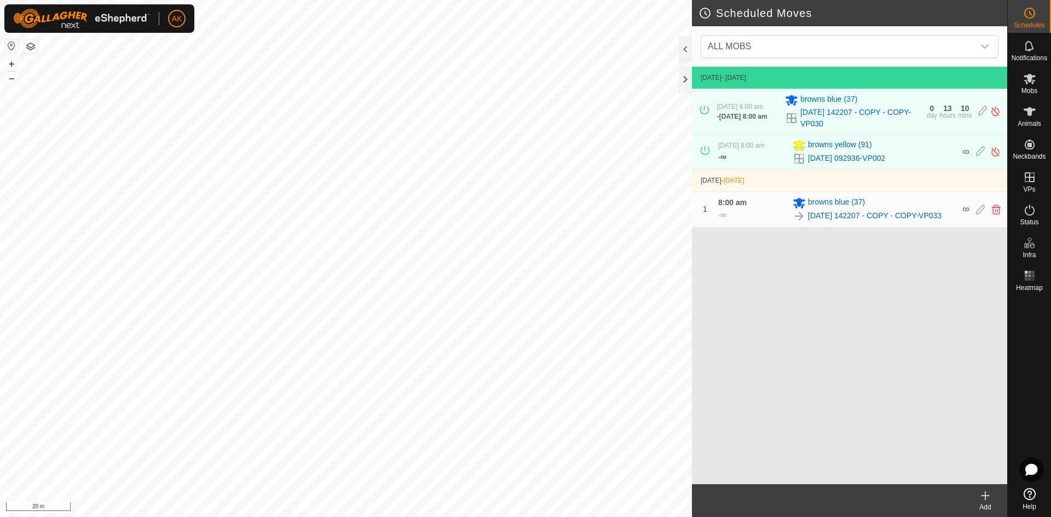
click at [984, 496] on icon at bounding box center [985, 496] width 8 height 0
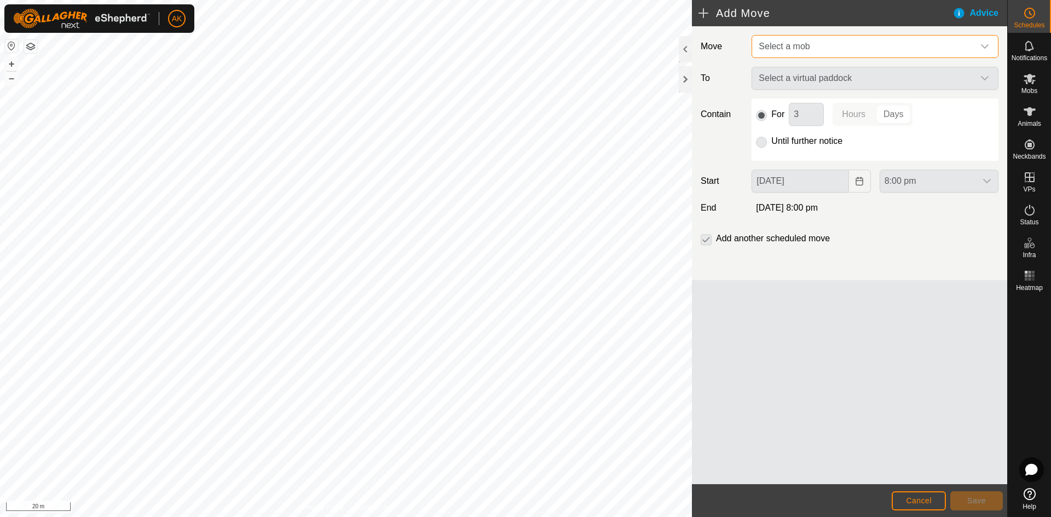
click at [810, 47] on span "Select a mob" at bounding box center [863, 47] width 219 height 22
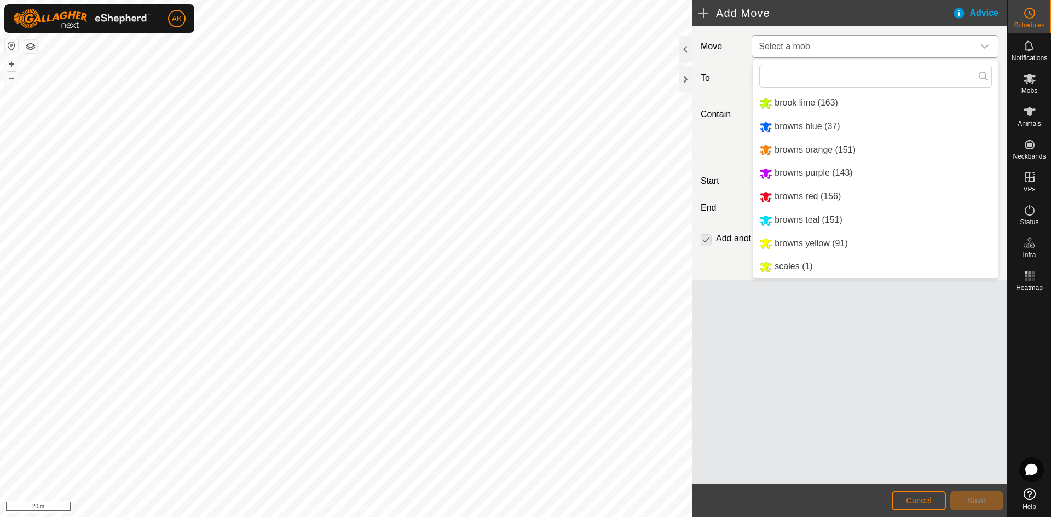
click at [785, 244] on li "browns yellow (91)" at bounding box center [875, 244] width 246 height 22
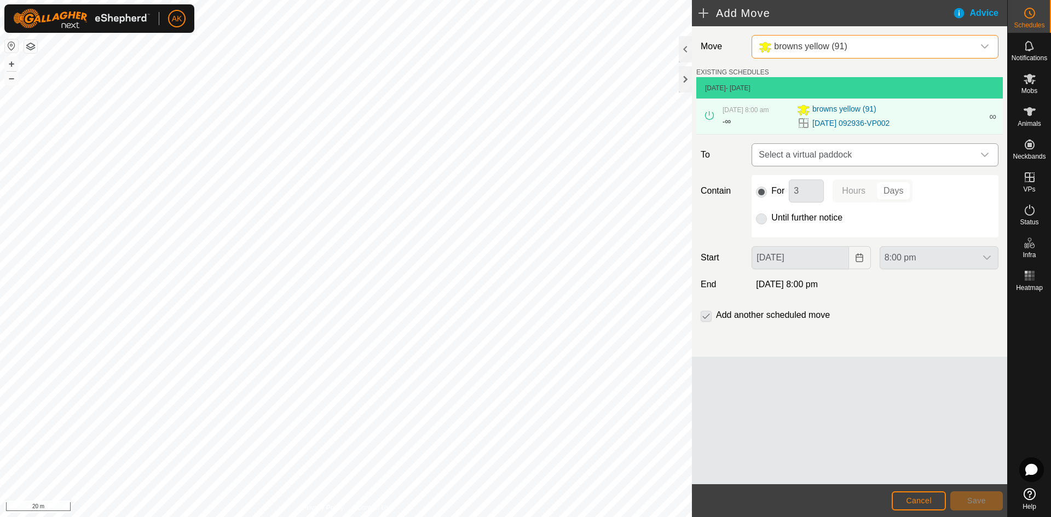
click at [783, 155] on span "Select a virtual paddock" at bounding box center [863, 155] width 219 height 22
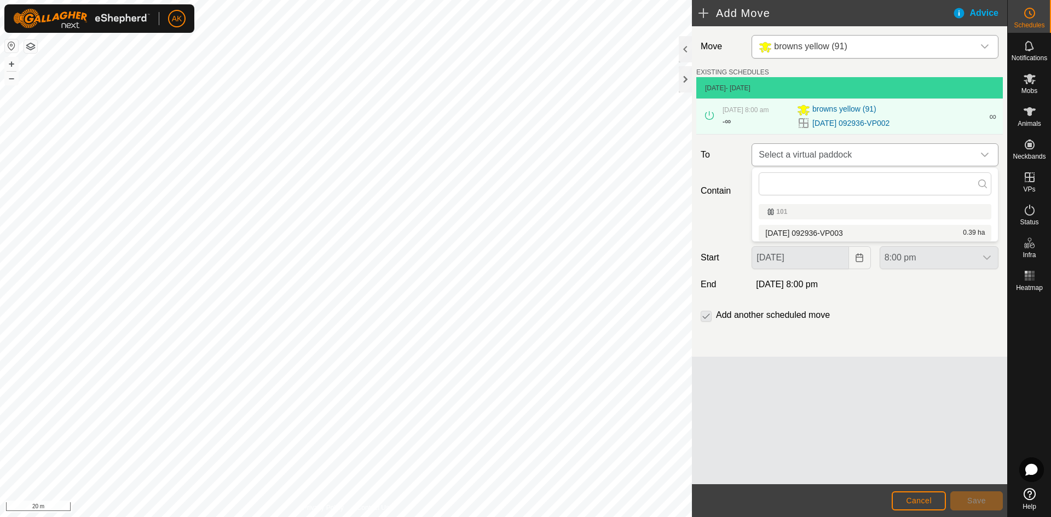
click at [781, 152] on span "Select a virtual paddock" at bounding box center [863, 155] width 219 height 22
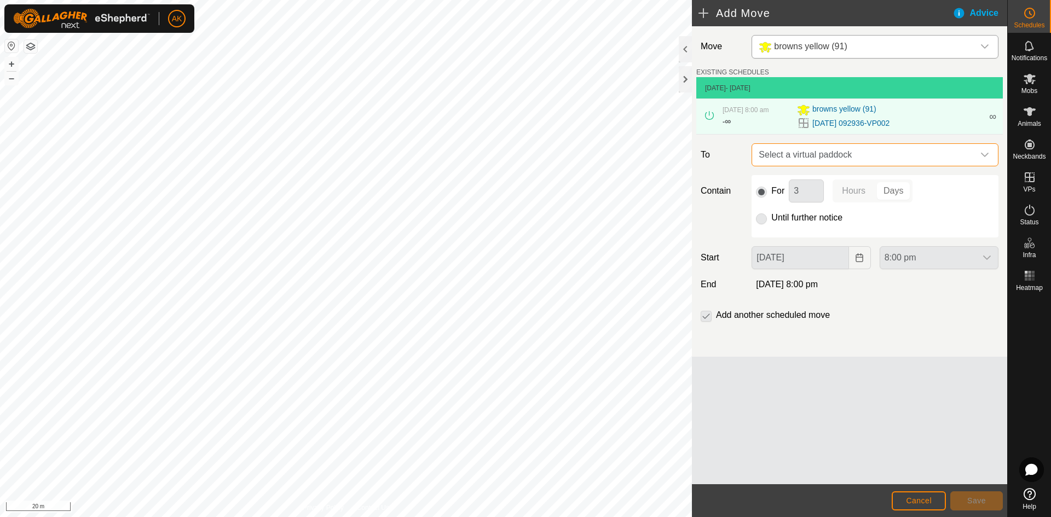
click at [795, 157] on span "Select a virtual paddock" at bounding box center [863, 155] width 219 height 22
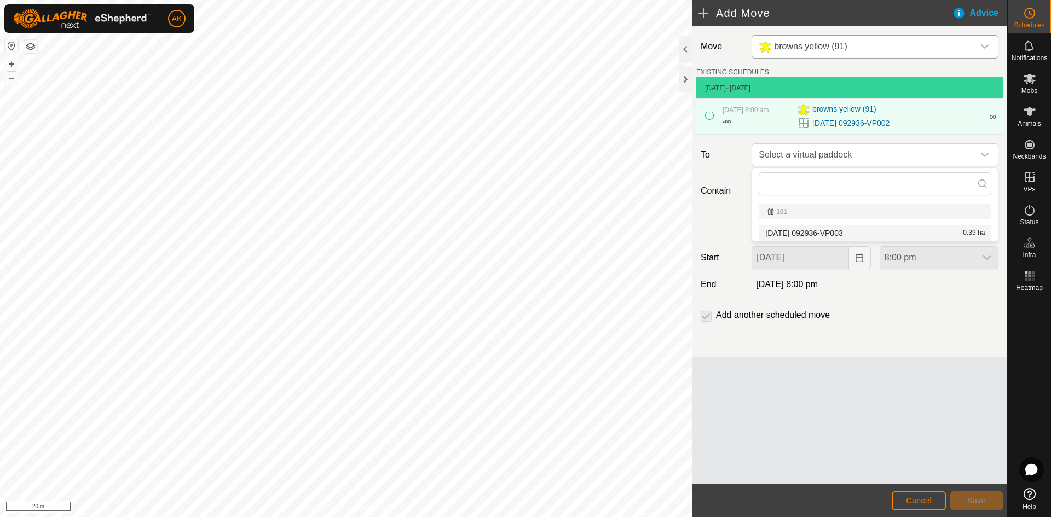
click at [807, 235] on li "[DATE] 092936-VP003 0.39 ha" at bounding box center [874, 233] width 233 height 16
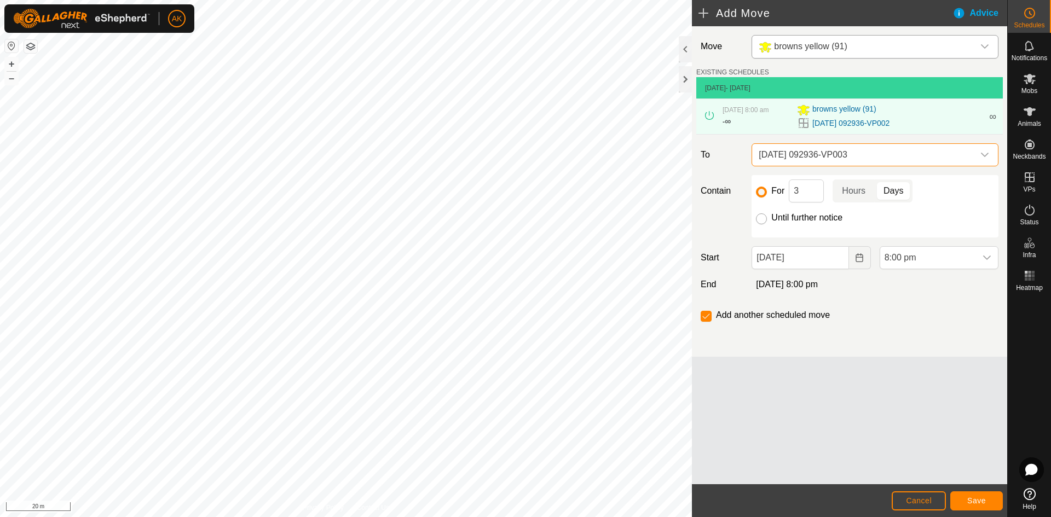
click at [766, 218] on input "Until further notice" at bounding box center [761, 218] width 11 height 11
radio input "true"
checkbox input "false"
click at [856, 262] on icon "Choose Date" at bounding box center [858, 257] width 7 height 9
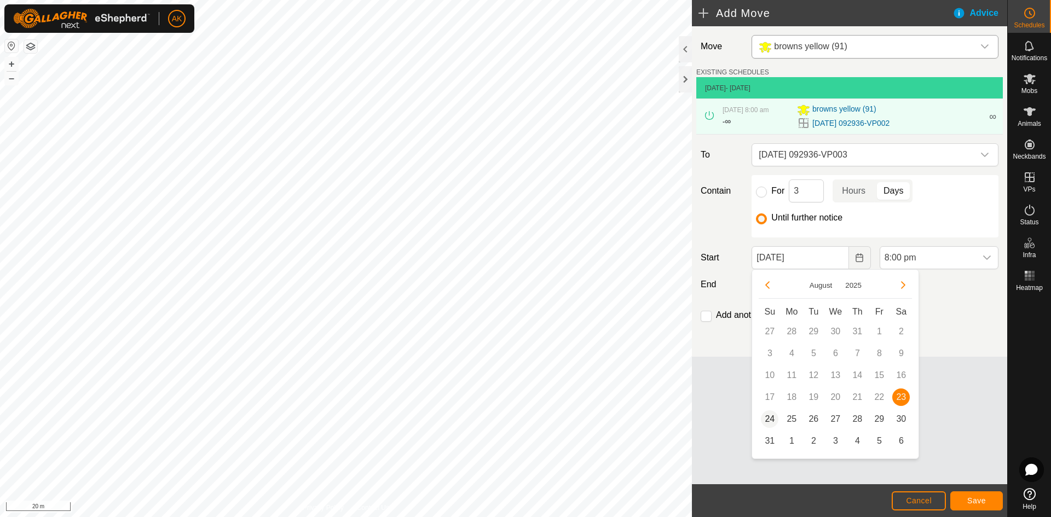
click at [767, 419] on span "24" at bounding box center [770, 419] width 18 height 18
type input "[DATE]"
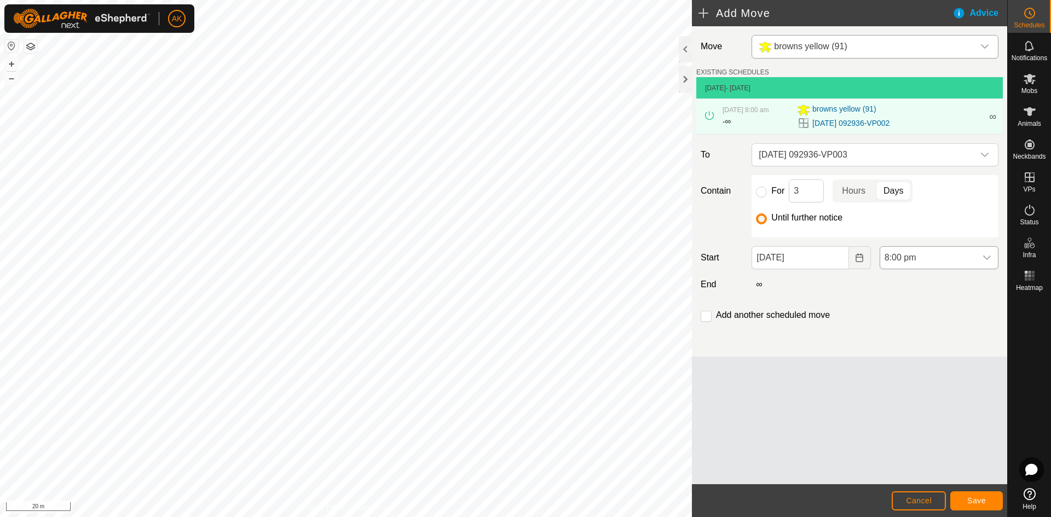
click at [917, 254] on span "8:00 pm" at bounding box center [928, 258] width 96 height 22
click at [899, 312] on li "8:00 am" at bounding box center [939, 314] width 118 height 22
click at [980, 495] on button "Save" at bounding box center [976, 500] width 53 height 19
